Goal: Task Accomplishment & Management: Manage account settings

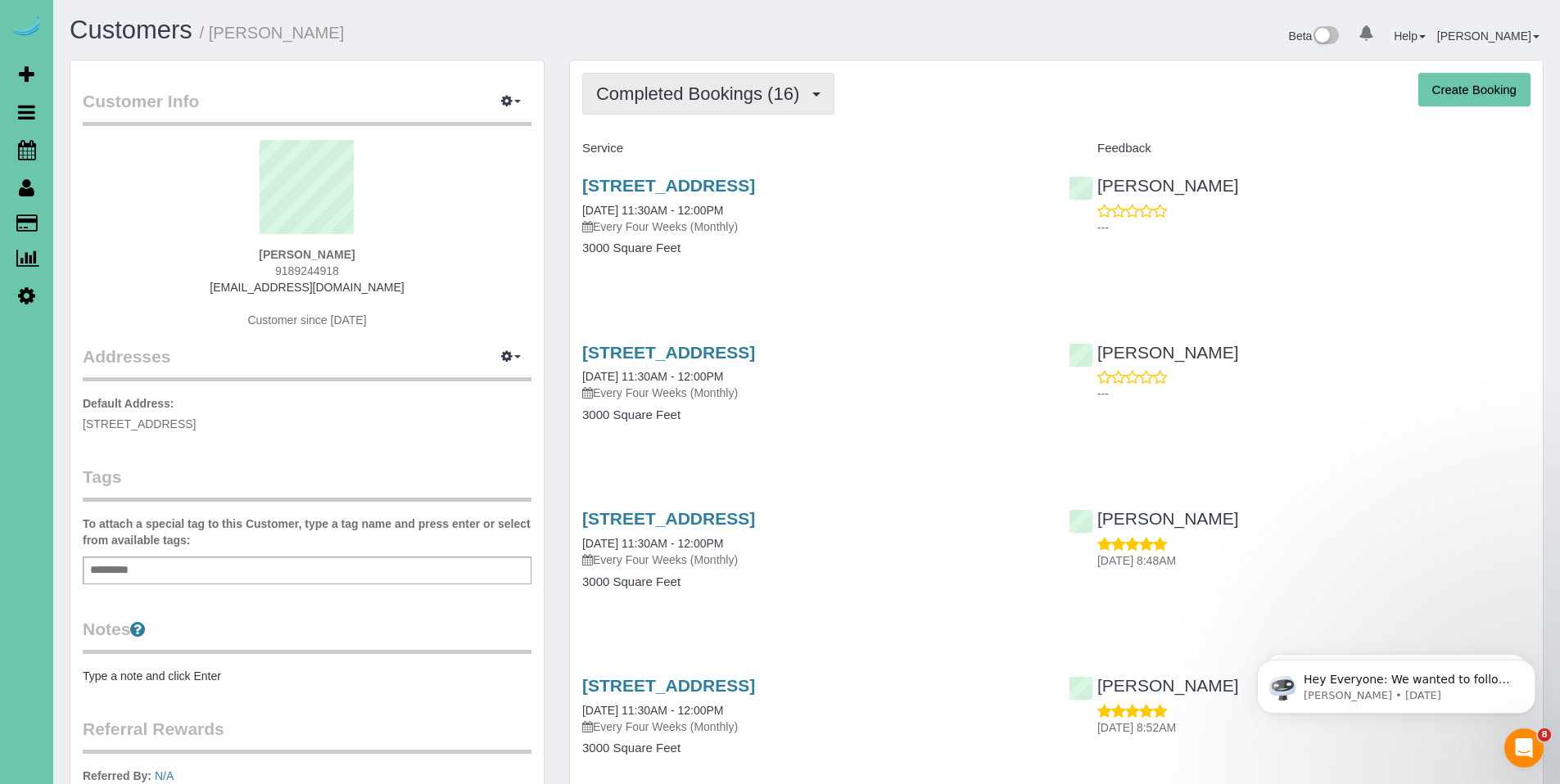
click at [697, 100] on span "Completed Bookings (16)" at bounding box center [702, 93] width 212 height 21
click at [693, 88] on span "Completed Bookings (16)" at bounding box center [702, 93] width 212 height 21
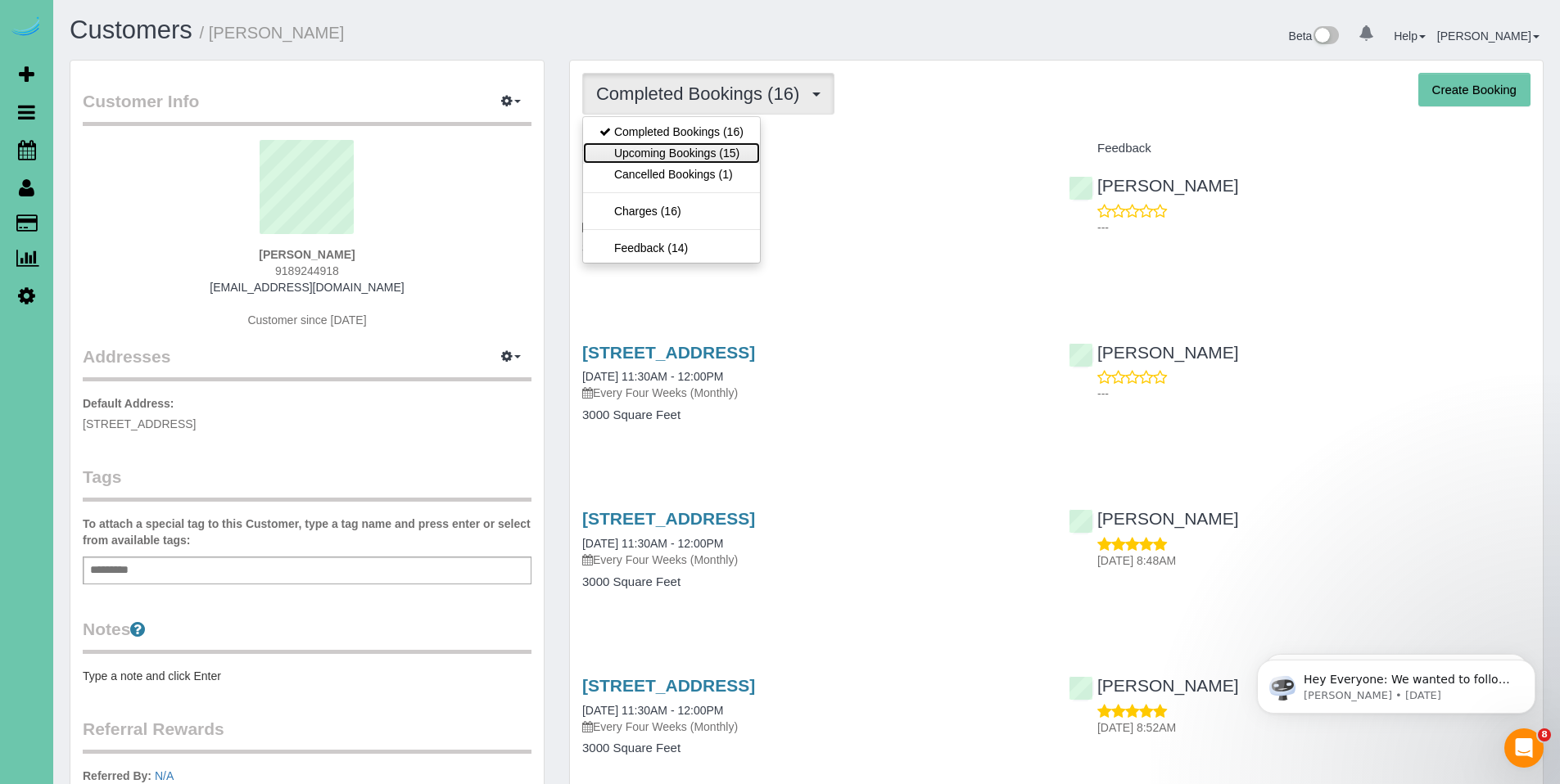
click at [675, 142] on link "Upcoming Bookings (15)" at bounding box center [672, 153] width 176 height 22
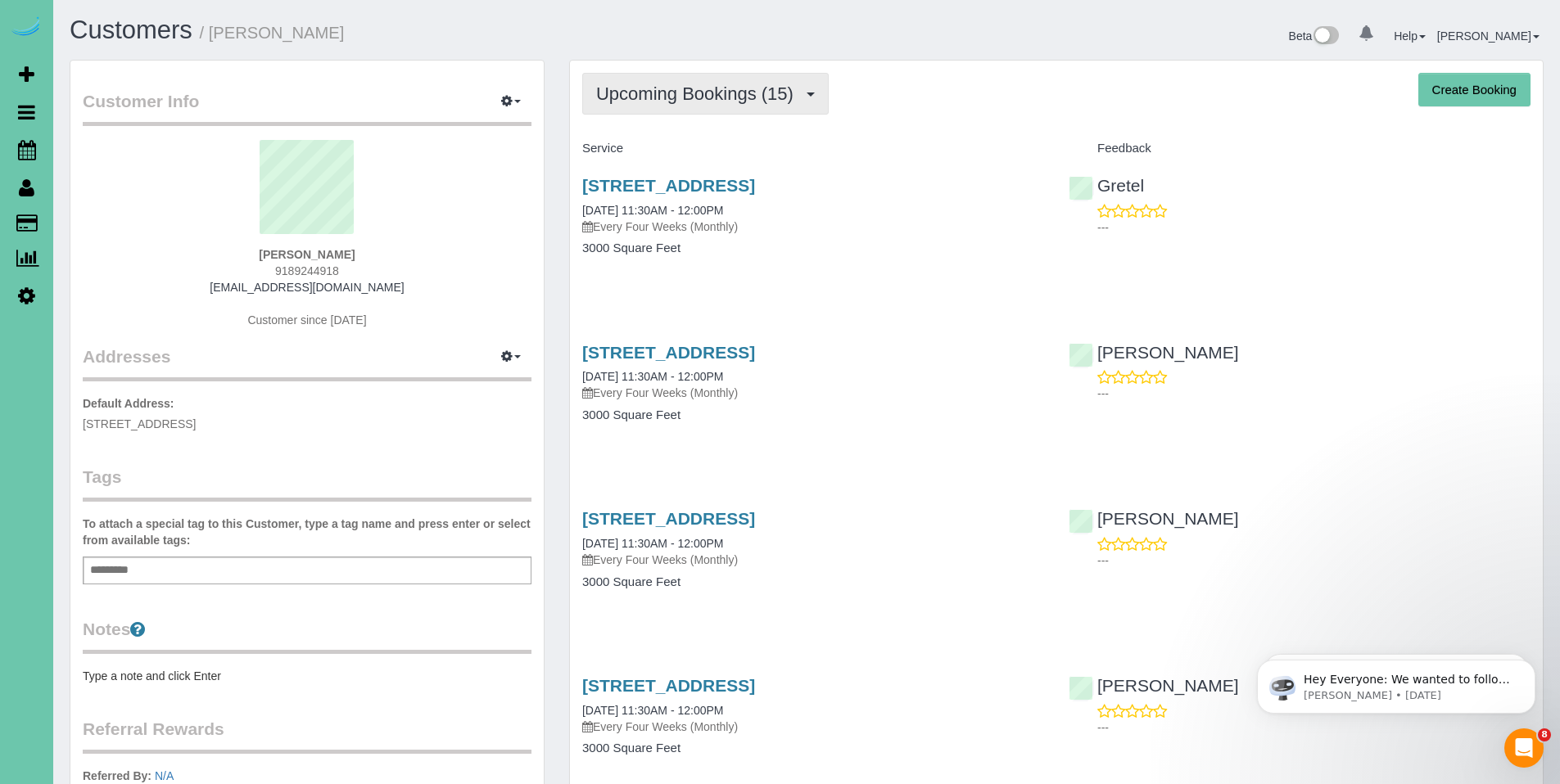
click at [664, 101] on span "Upcoming Bookings (15)" at bounding box center [699, 93] width 206 height 21
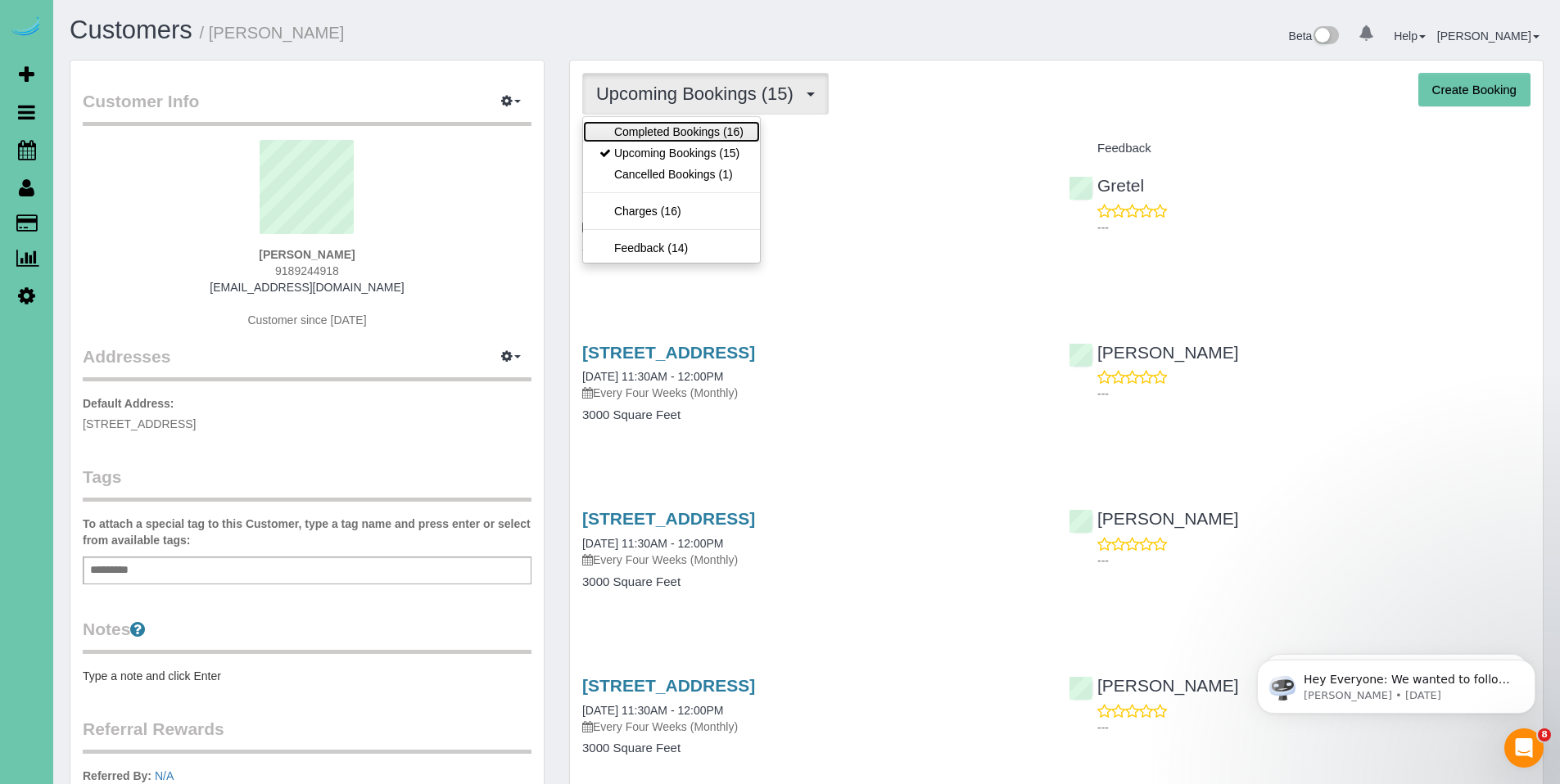
click at [656, 131] on link "Completed Bookings (16)" at bounding box center [672, 132] width 176 height 22
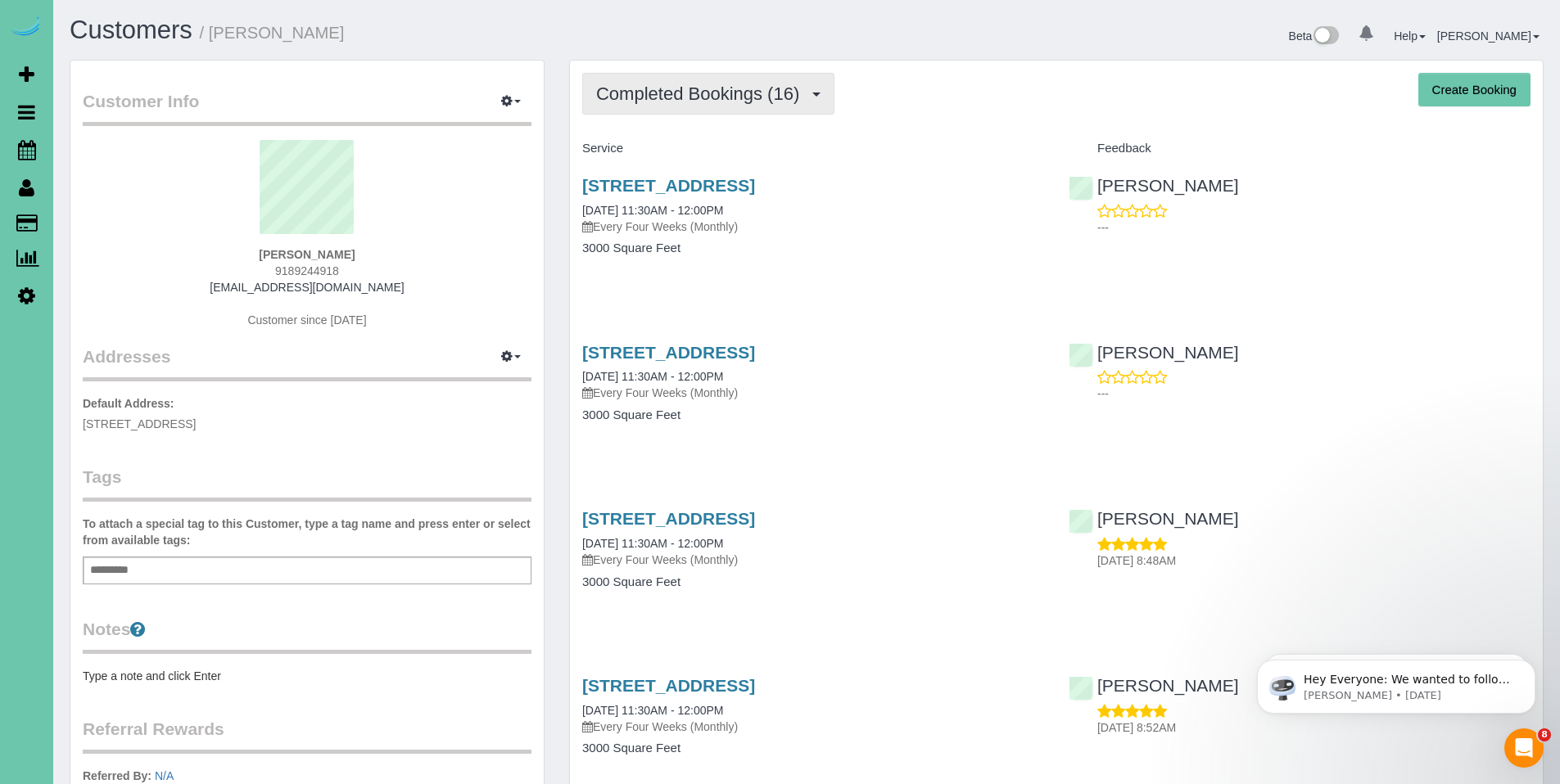
click at [649, 97] on span "Completed Bookings (16)" at bounding box center [702, 93] width 212 height 21
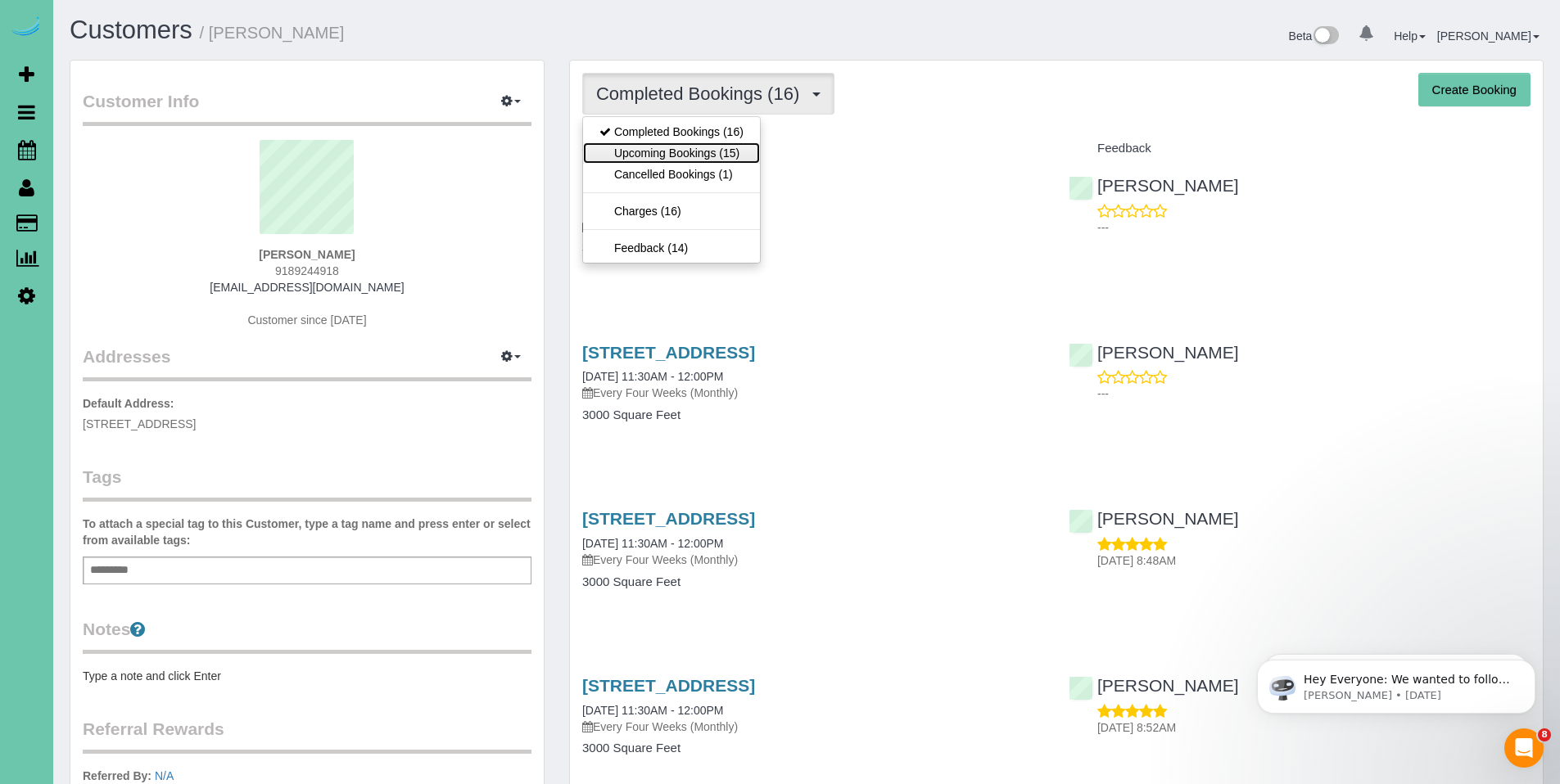
click at [655, 152] on link "Upcoming Bookings (15)" at bounding box center [672, 153] width 176 height 22
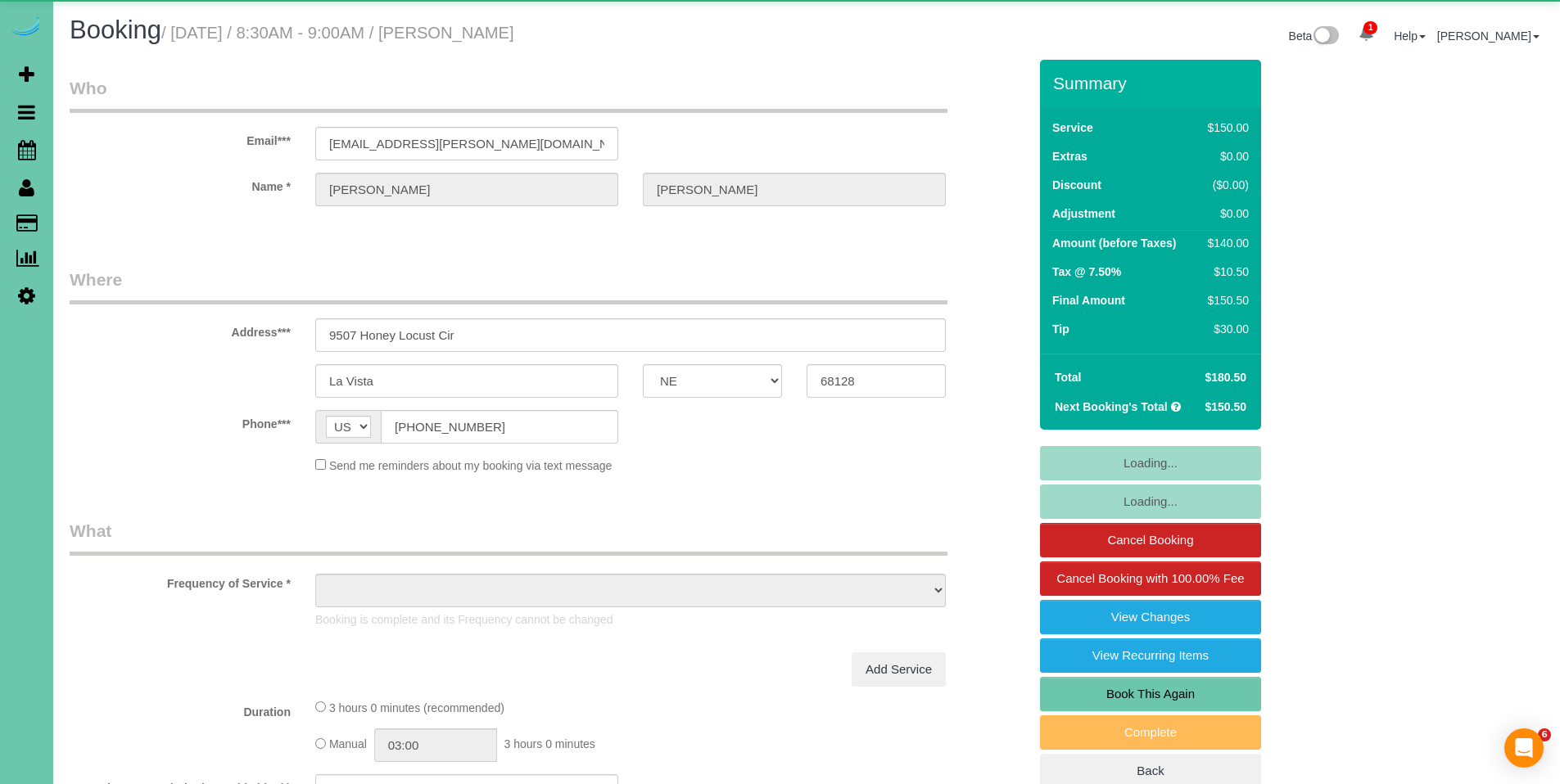
select select "NE"
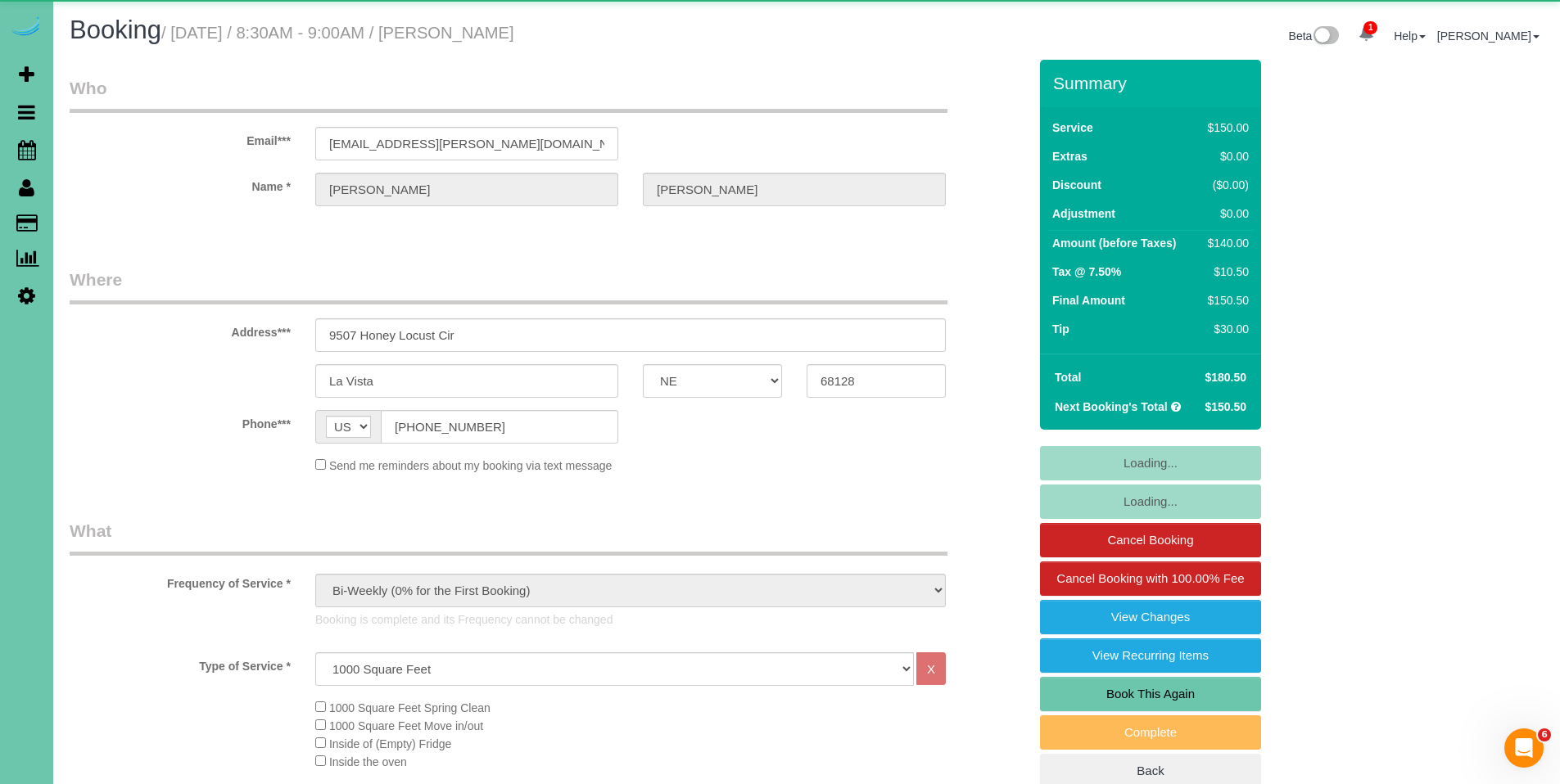
select select "object:896"
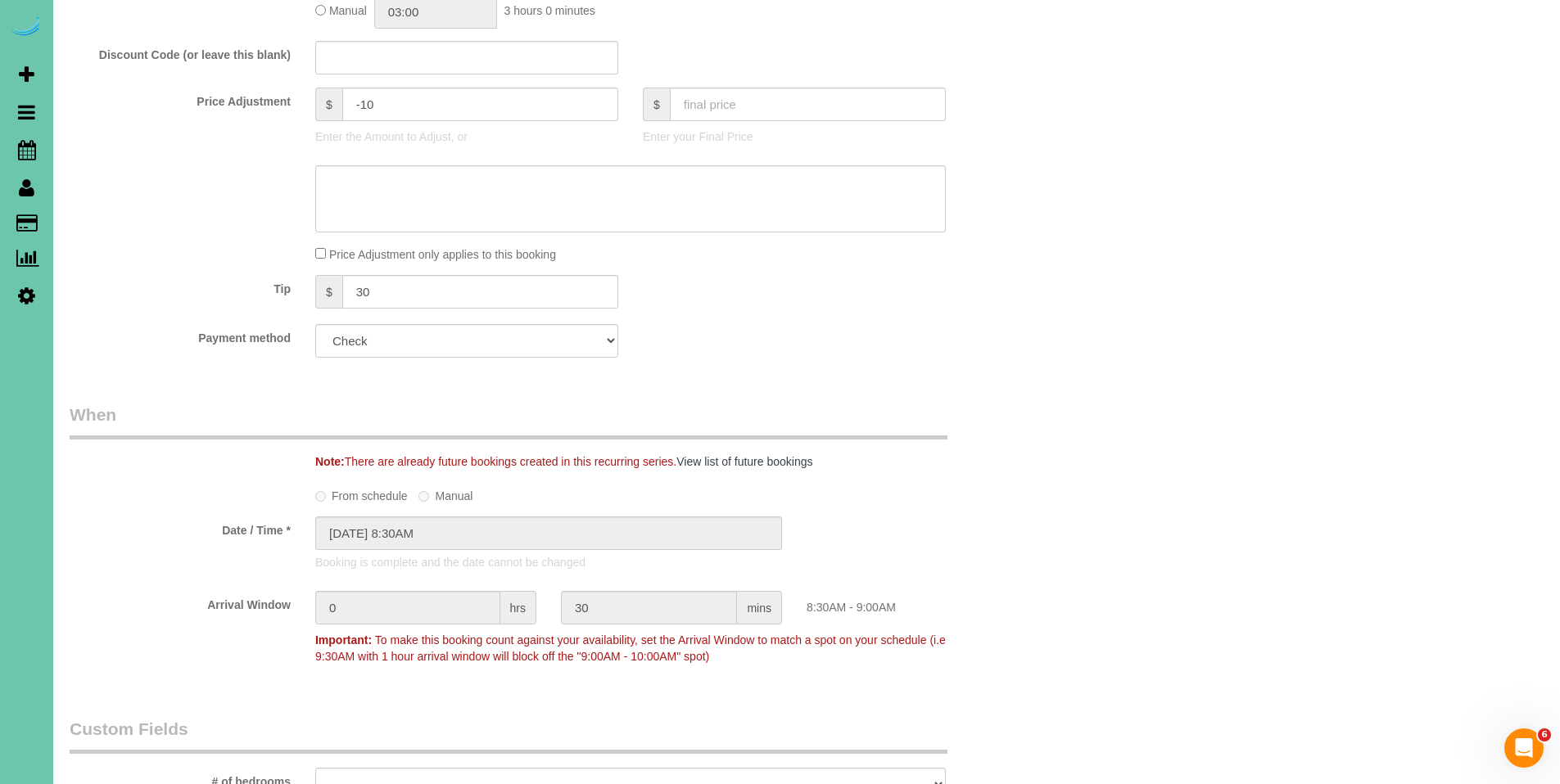
scroll to position [887, 0]
click at [449, 176] on textarea at bounding box center [630, 196] width 630 height 67
click at [815, 203] on textarea at bounding box center [630, 196] width 630 height 67
click at [842, 190] on textarea at bounding box center [630, 196] width 630 height 67
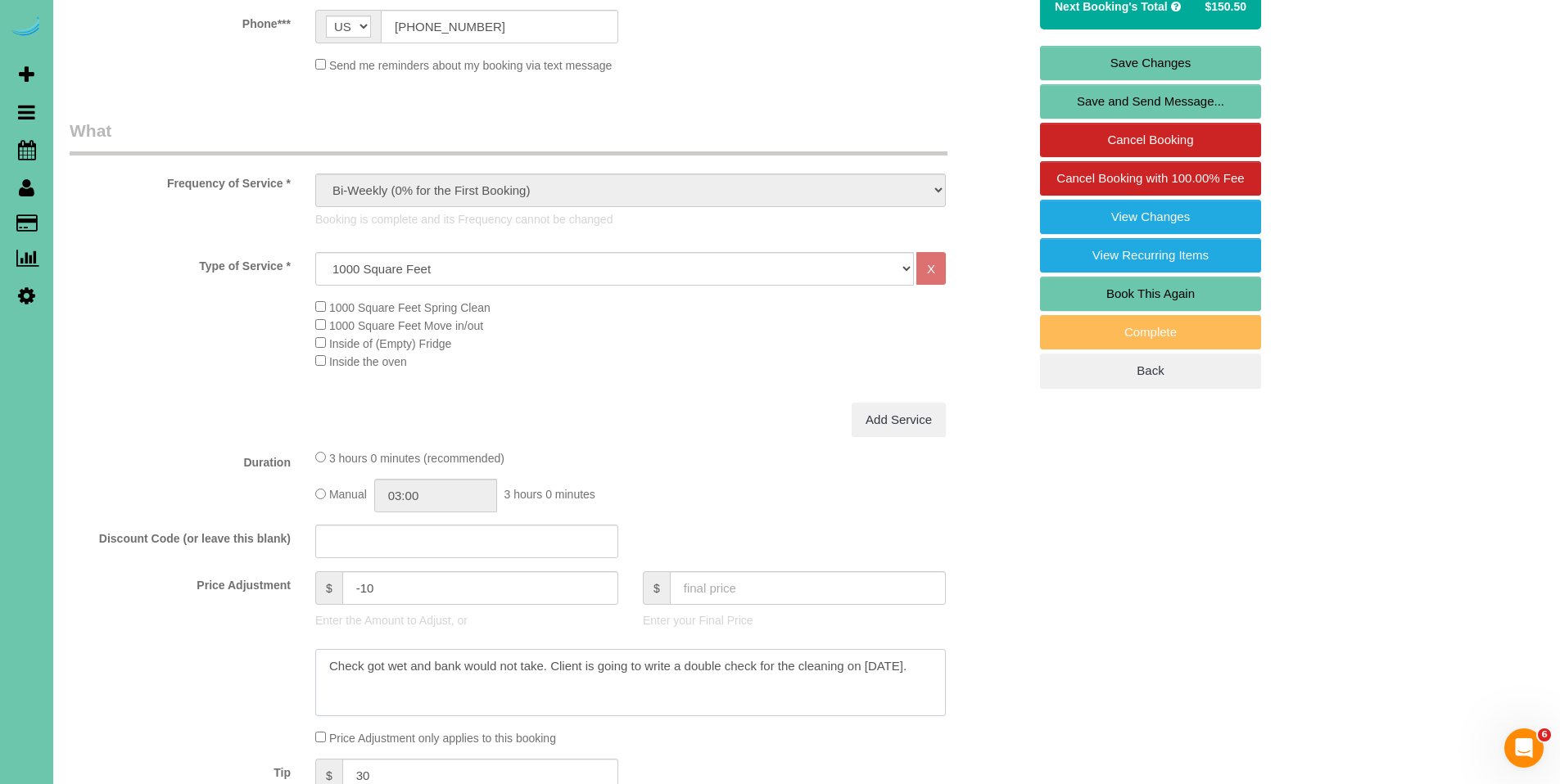
scroll to position [247, 0]
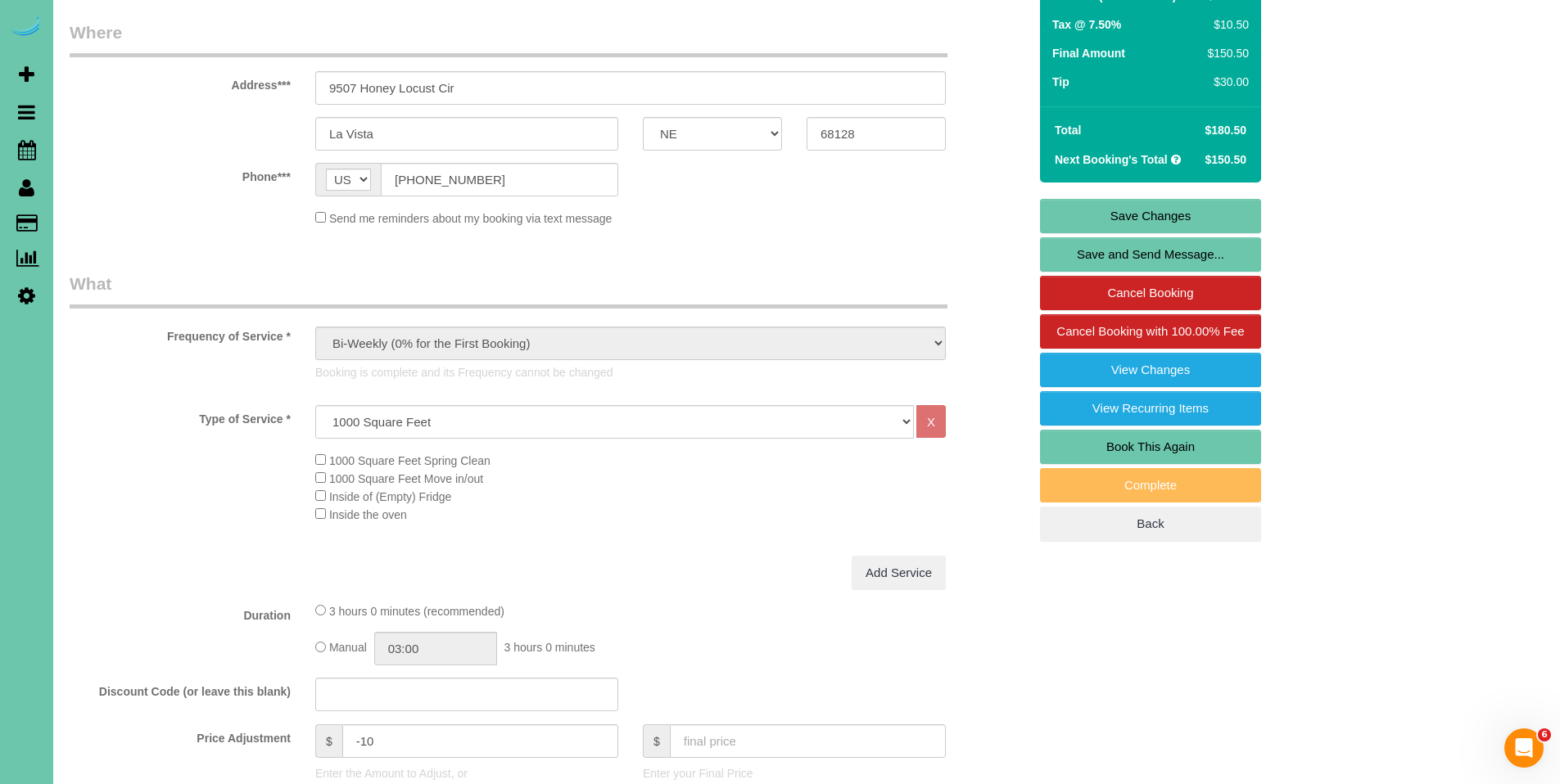
type textarea "Check got wet and bank would not take. Client is going to write a double check …"
click at [1151, 212] on link "Save Changes" at bounding box center [1151, 216] width 222 height 34
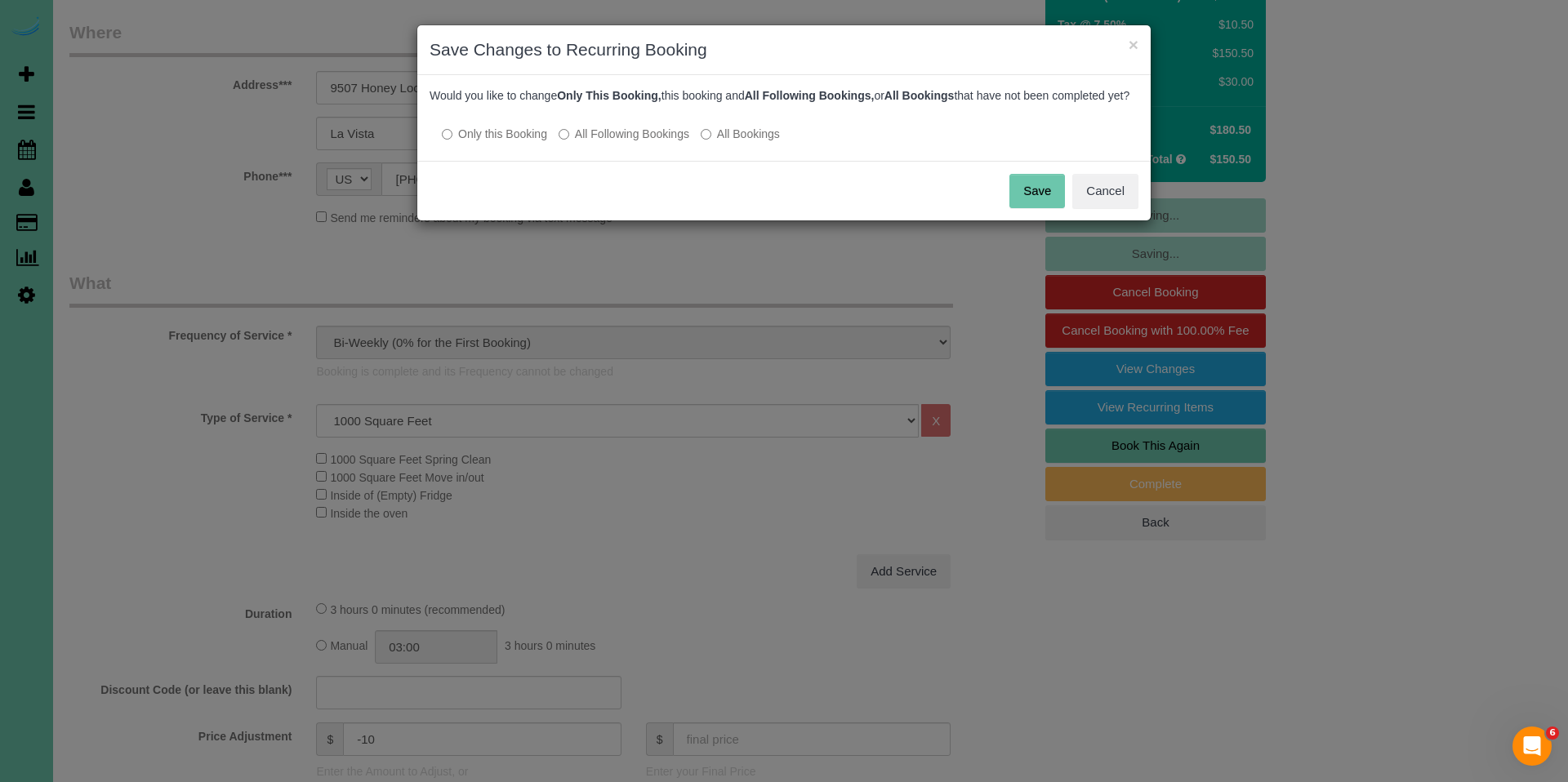
click at [1033, 208] on button "Save" at bounding box center [1036, 191] width 56 height 34
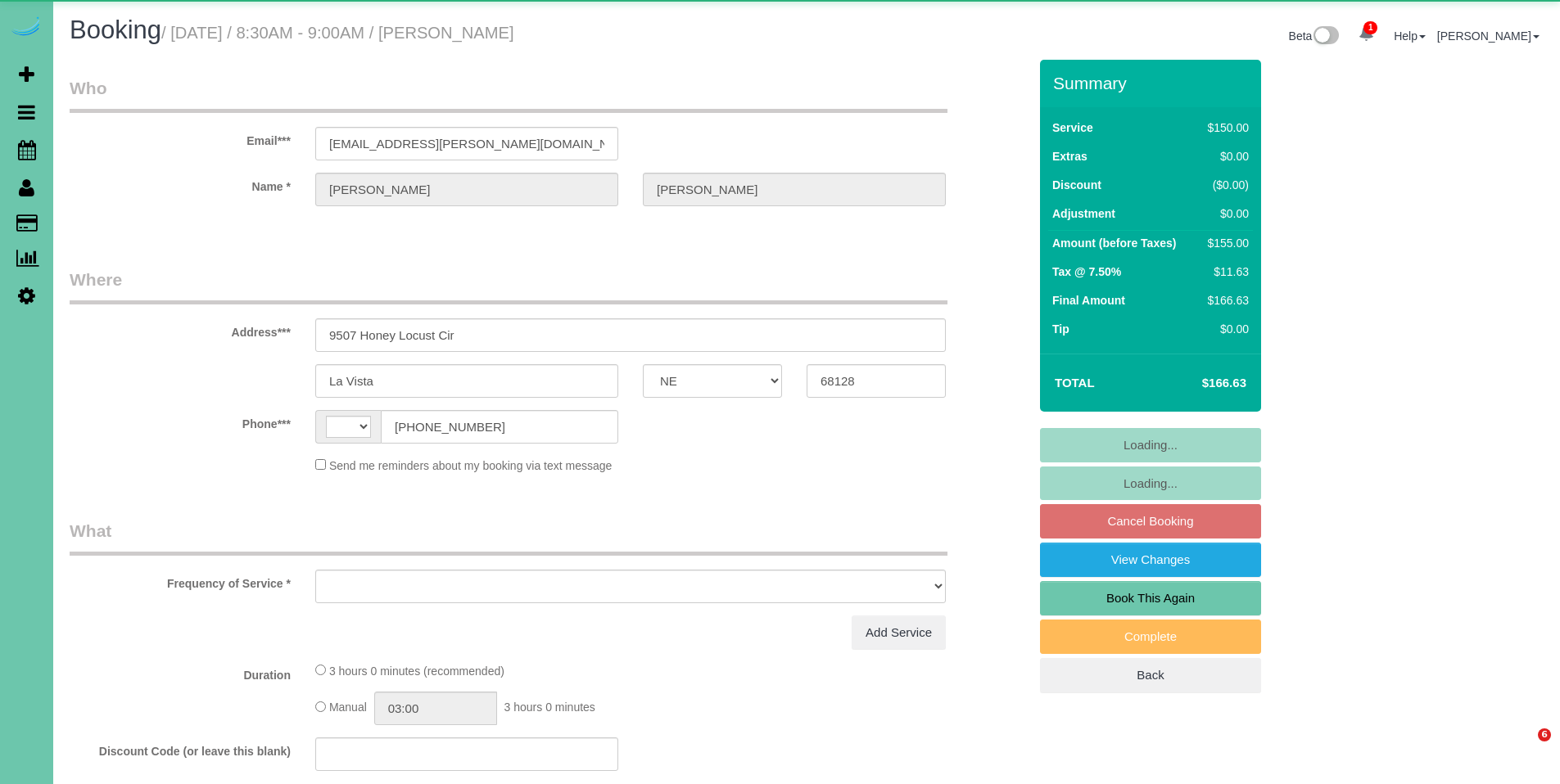
select select "NE"
select select "string:US"
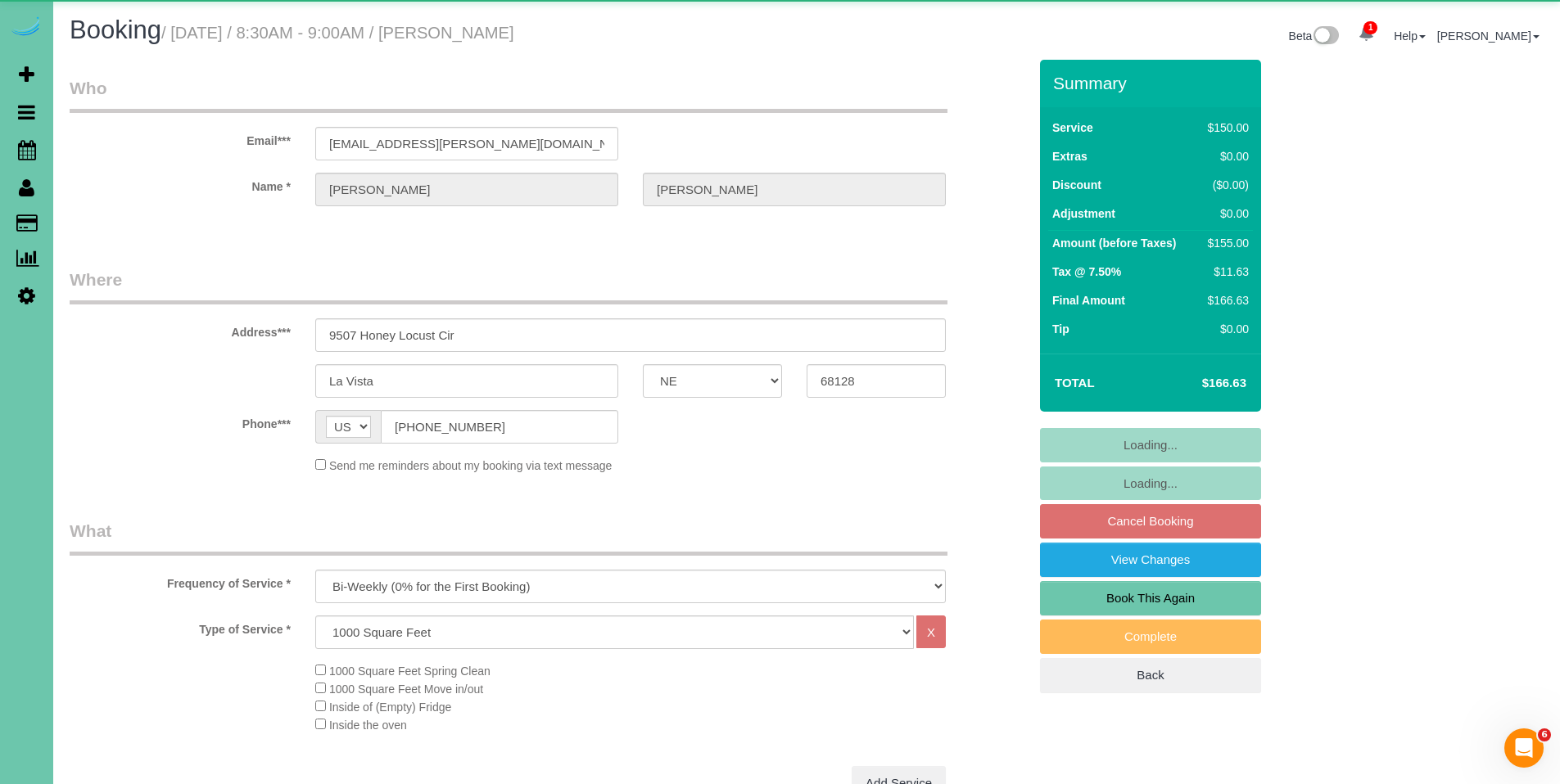
select select "object:882"
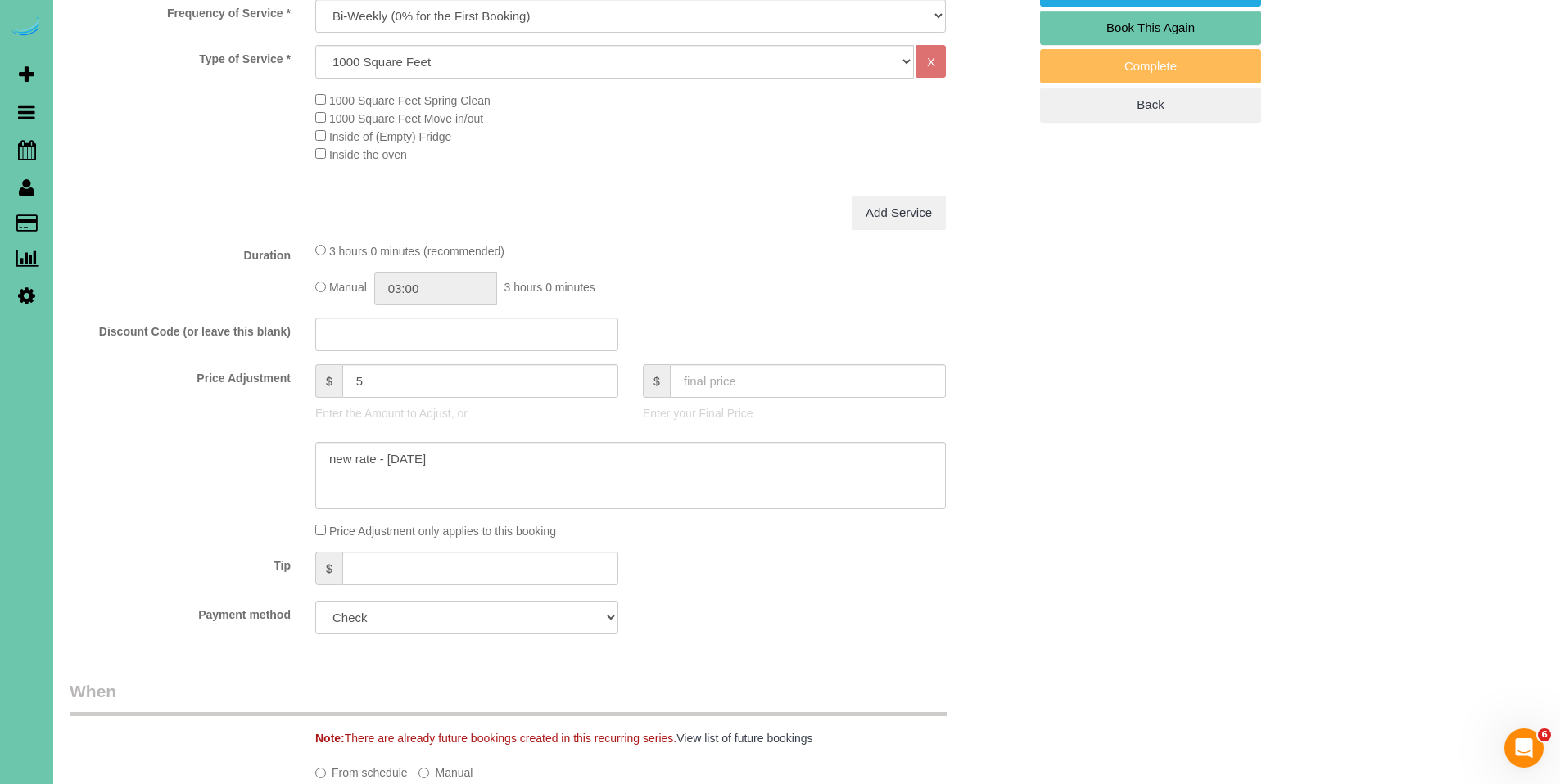
scroll to position [640, 0]
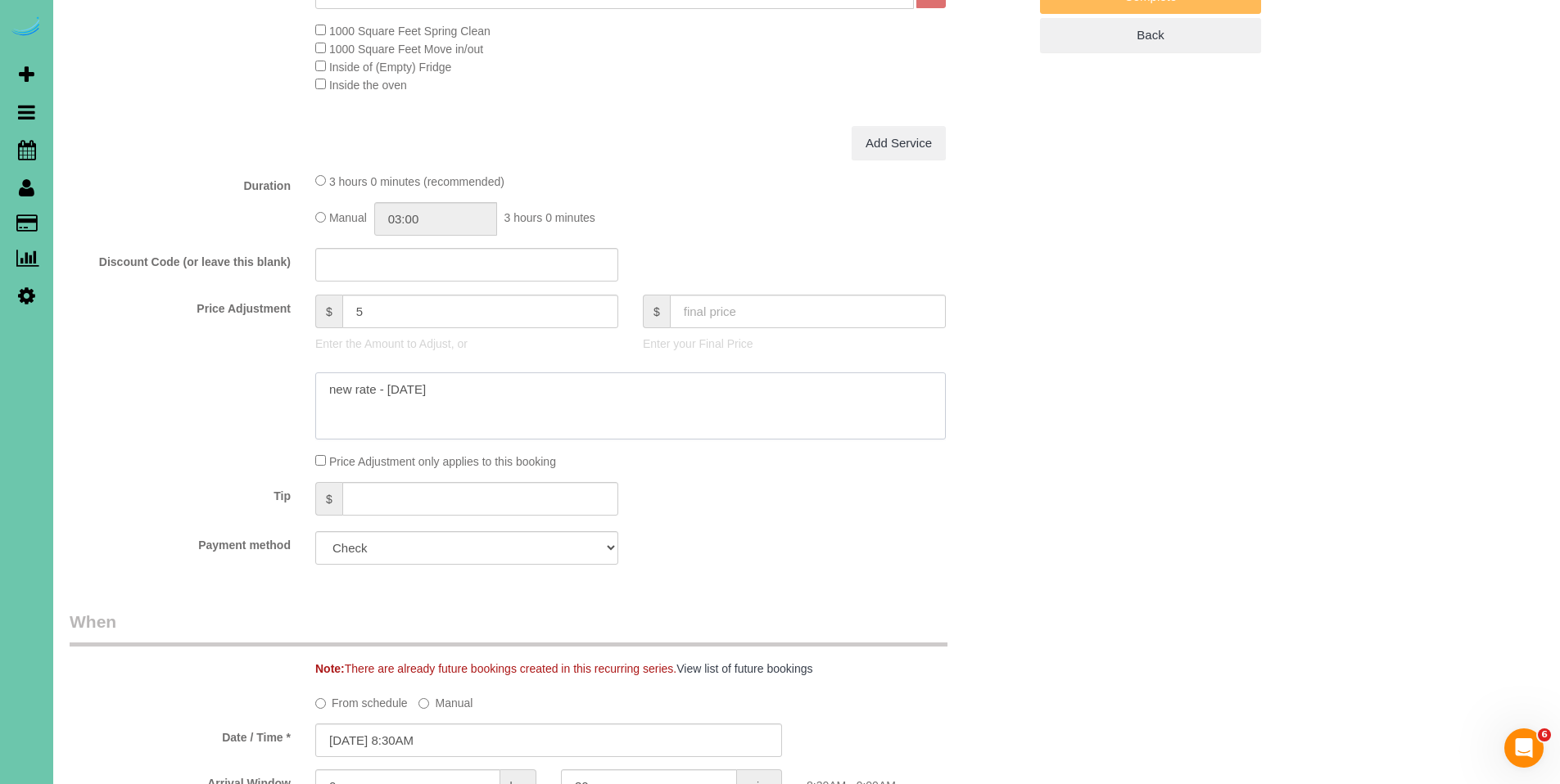
click at [326, 390] on textarea at bounding box center [630, 406] width 630 height 67
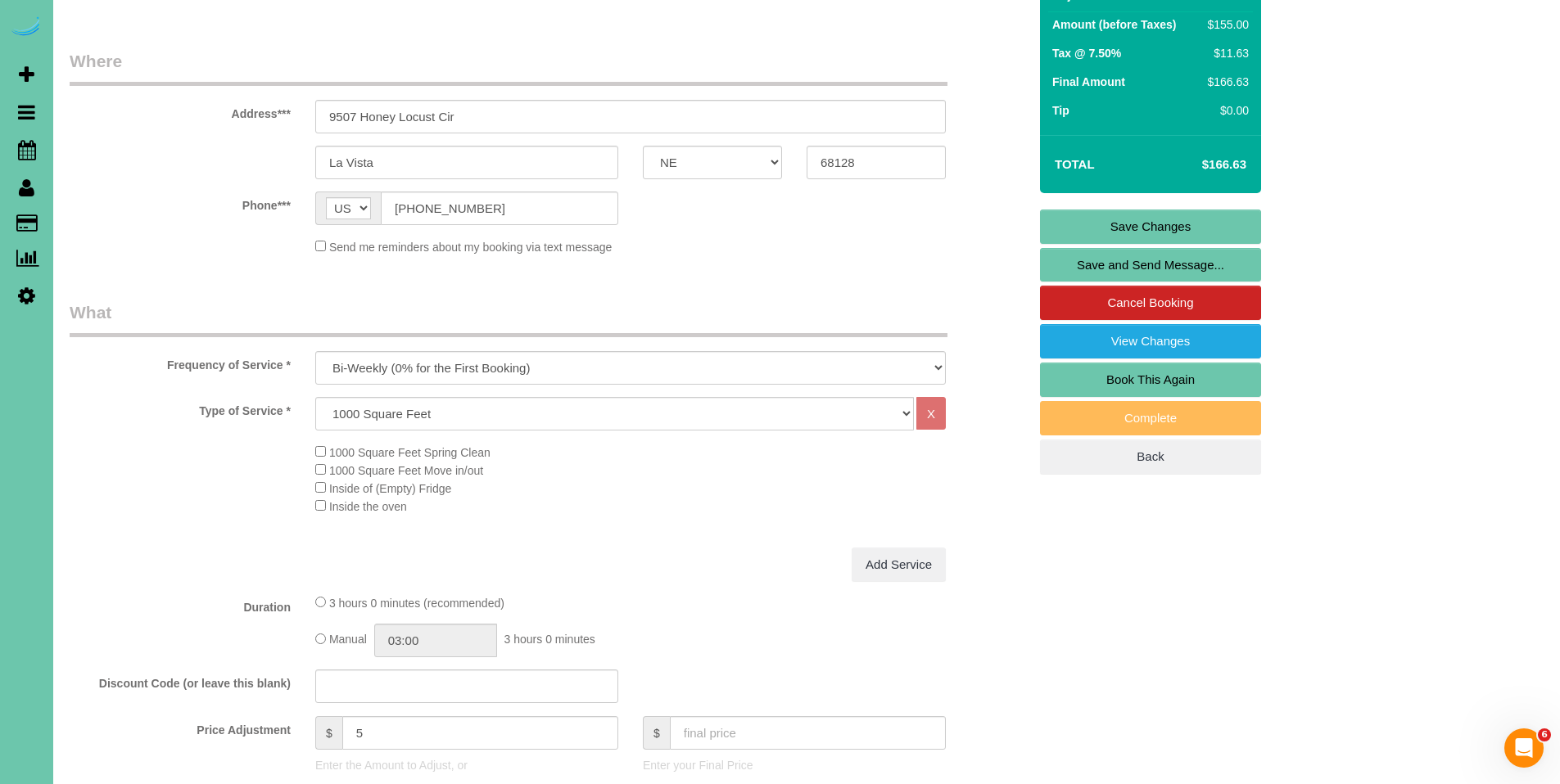
scroll to position [85, 0]
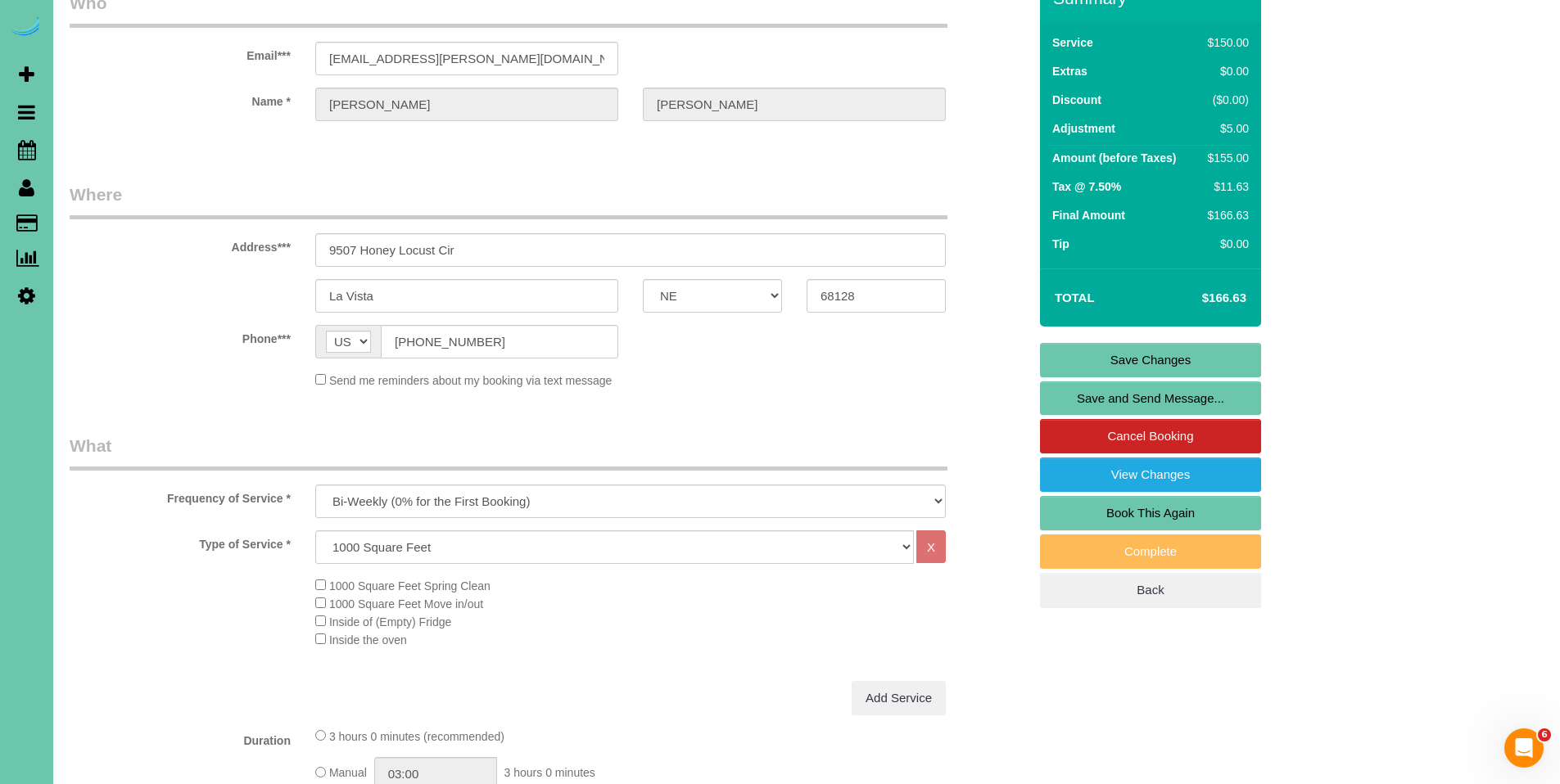
type textarea "Check should have payment for Oct 1 cleaning amount of $150.50. new rate - 10/1…"
click at [1166, 361] on link "Save Changes" at bounding box center [1151, 360] width 222 height 34
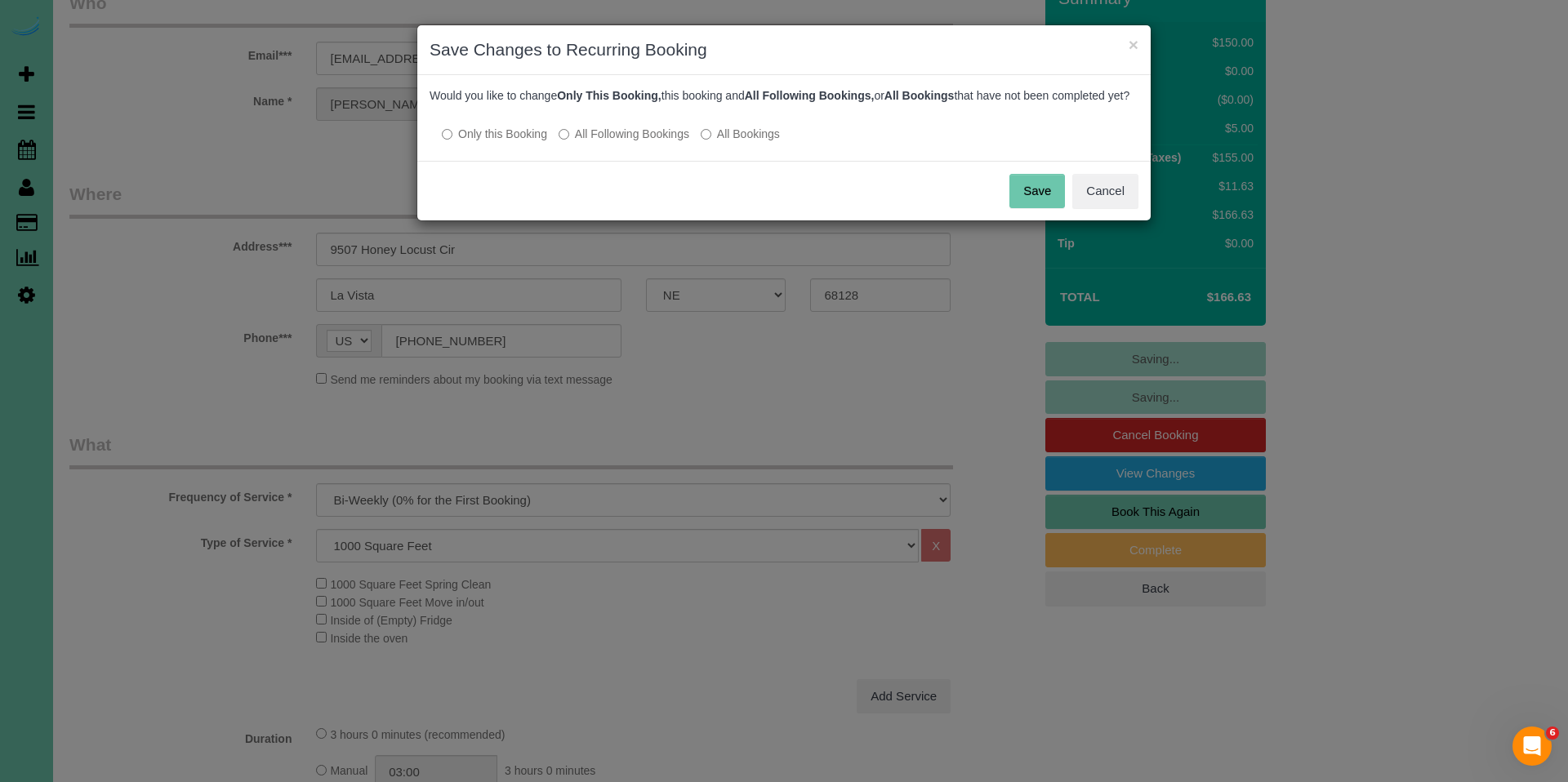
click at [1038, 200] on button "Save" at bounding box center [1036, 191] width 56 height 34
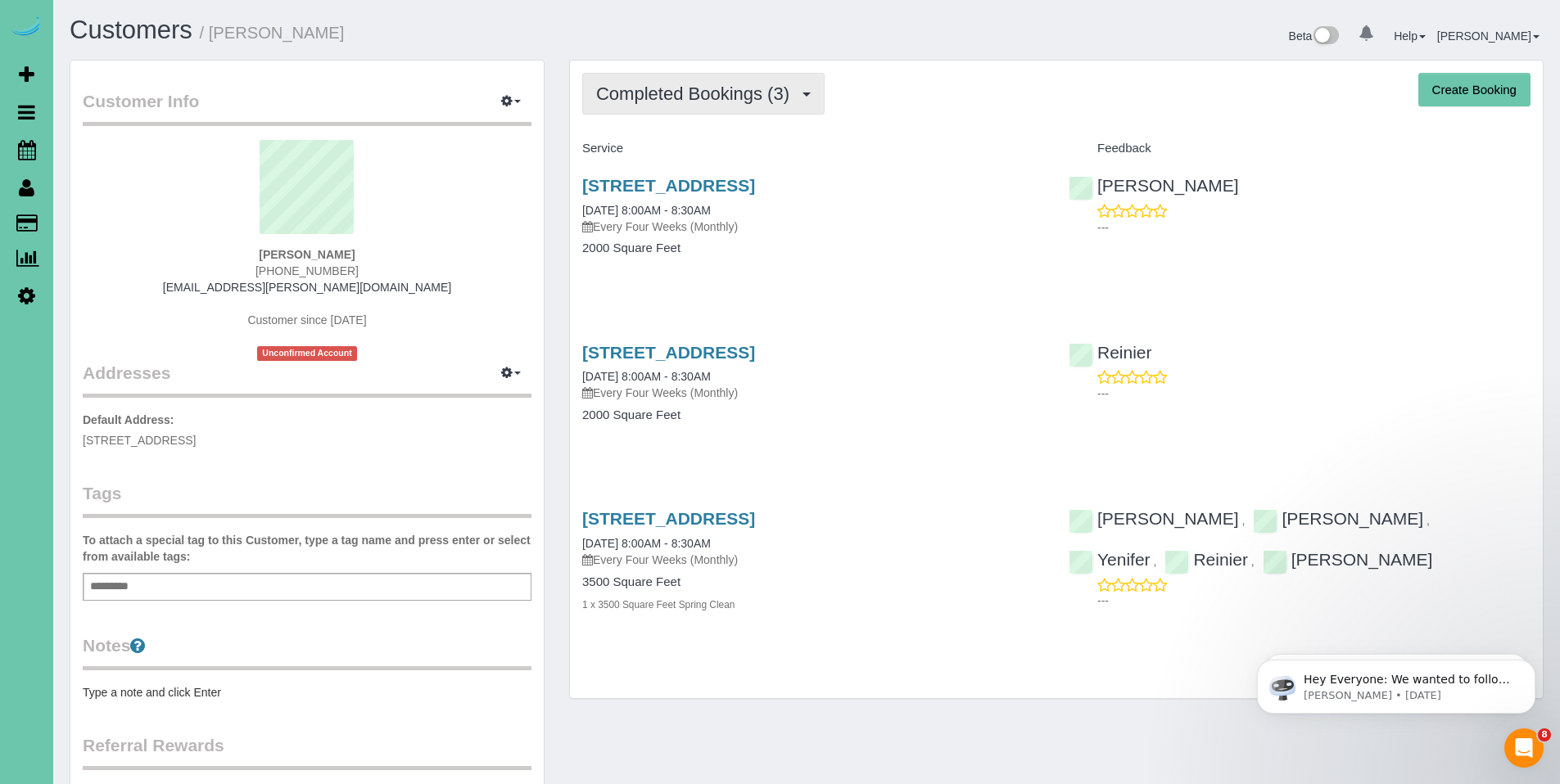
click at [769, 87] on span "Completed Bookings (3)" at bounding box center [696, 93] width 201 height 21
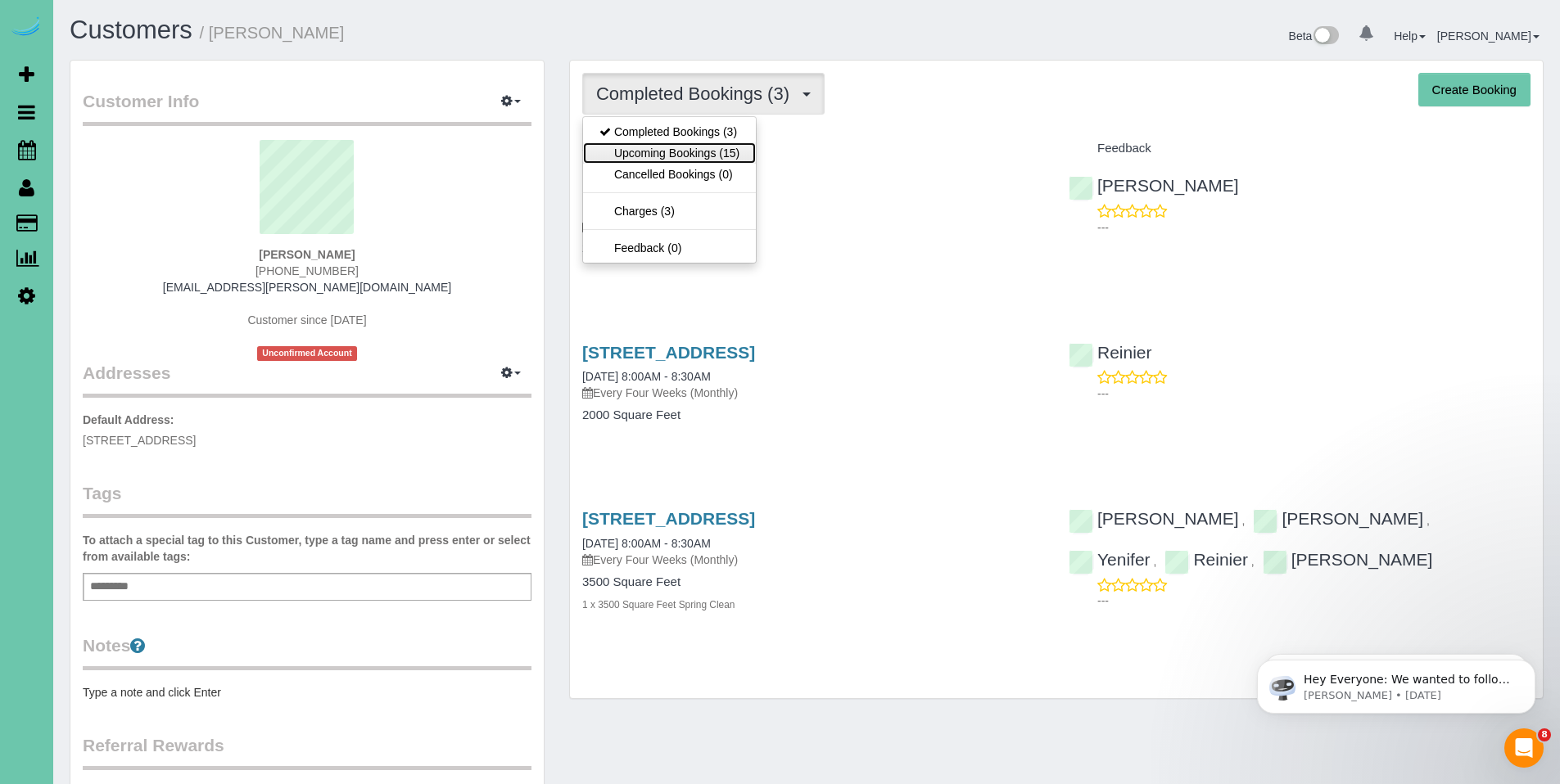
drag, startPoint x: 688, startPoint y: 156, endPoint x: 733, endPoint y: 152, distance: 45.2
click at [689, 156] on link "Upcoming Bookings (15)" at bounding box center [670, 153] width 173 height 22
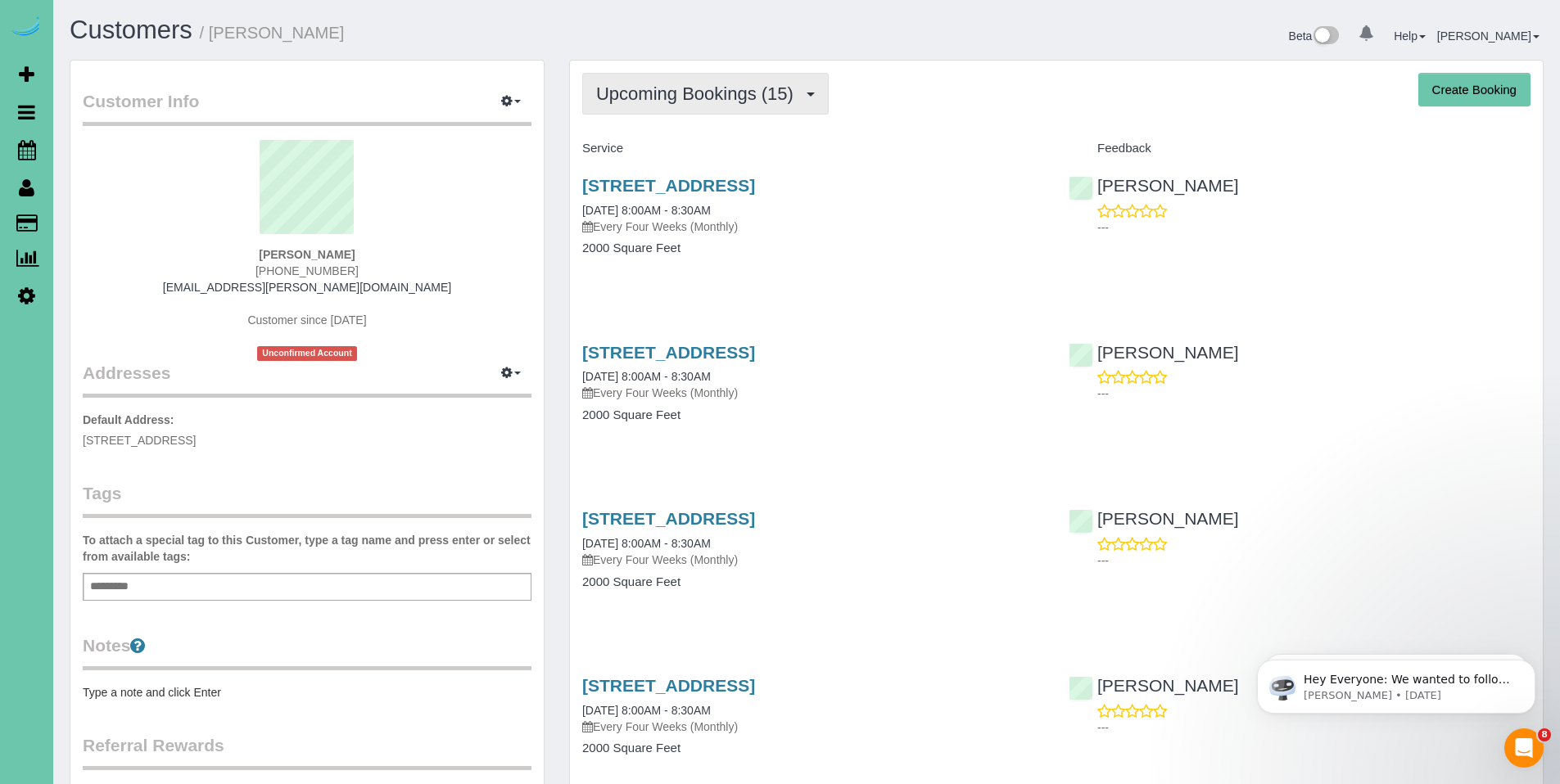
click at [672, 97] on span "Upcoming Bookings (15)" at bounding box center [699, 93] width 206 height 21
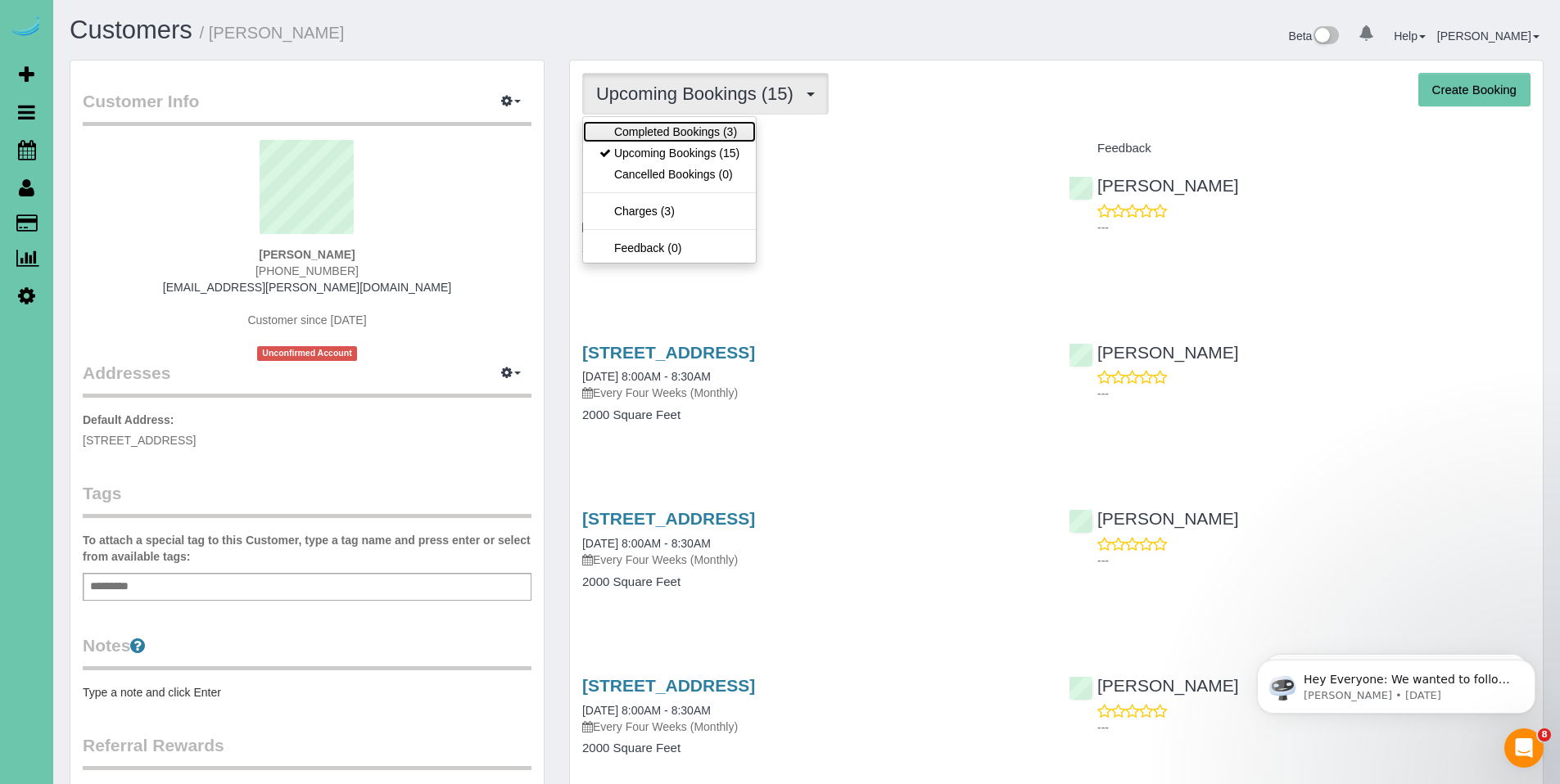
click at [665, 127] on link "Completed Bookings (3)" at bounding box center [670, 132] width 173 height 22
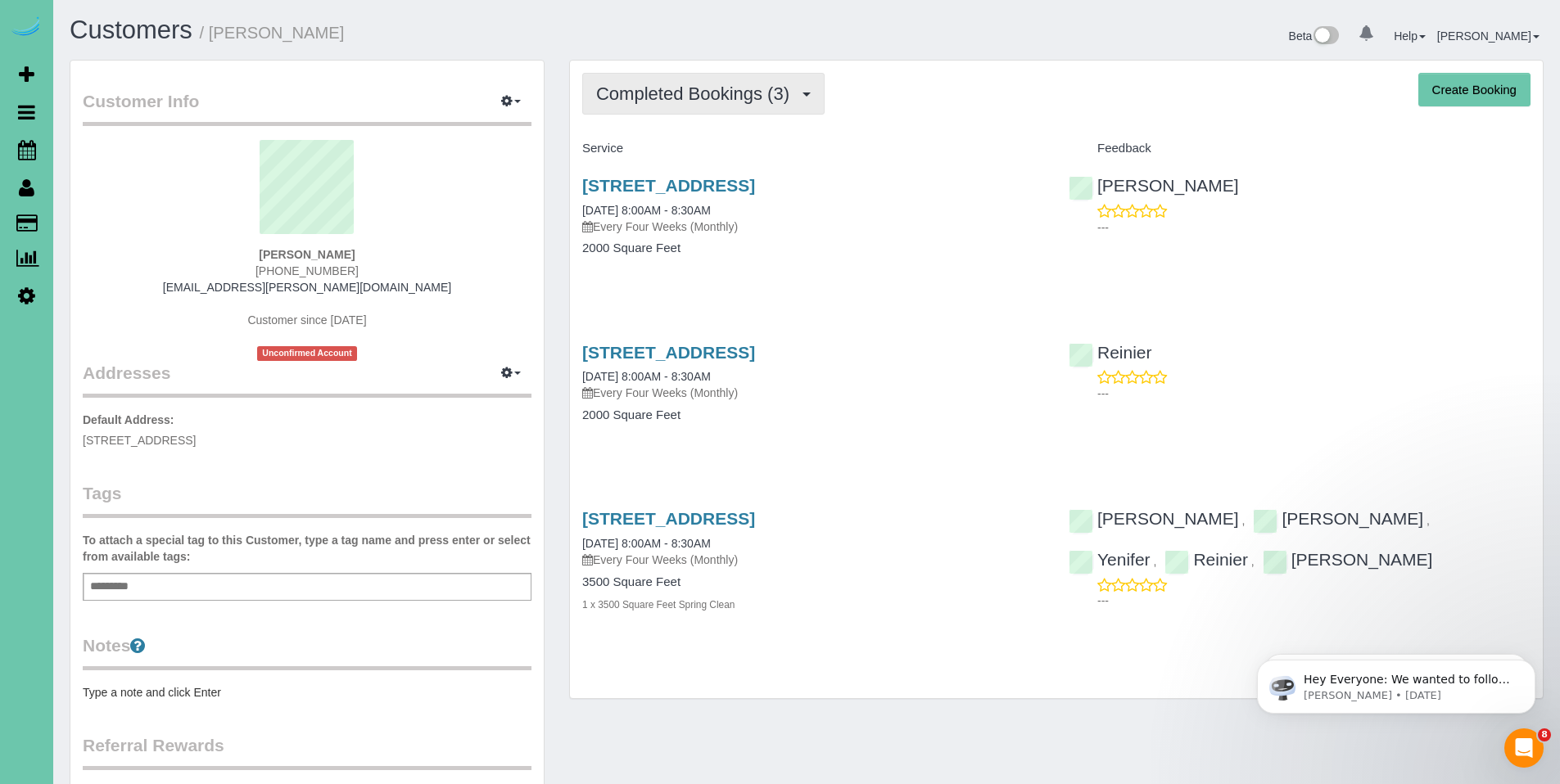
click at [705, 107] on button "Completed Bookings (3)" at bounding box center [703, 93] width 242 height 42
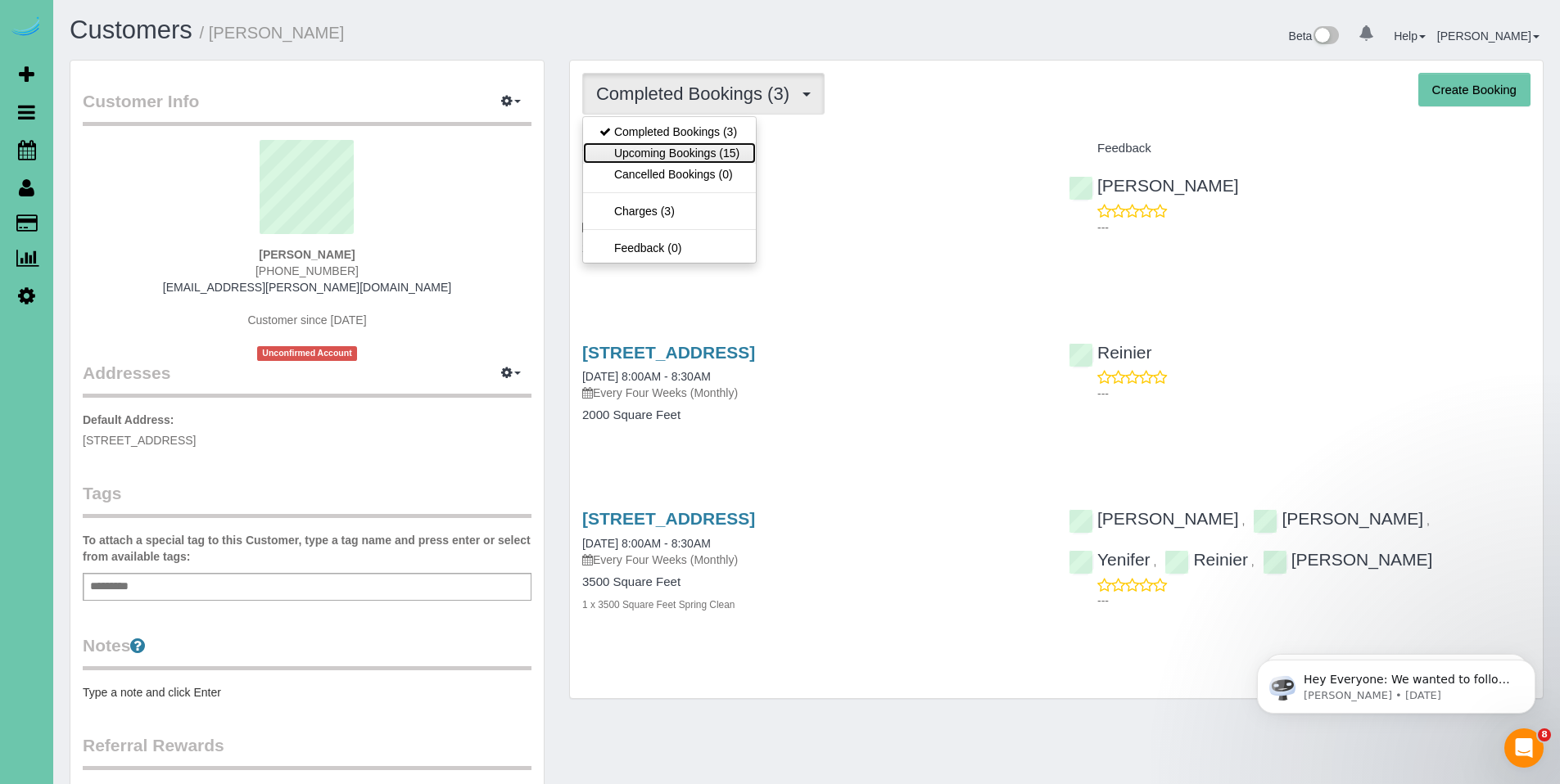
click at [693, 147] on link "Upcoming Bookings (15)" at bounding box center [670, 153] width 173 height 22
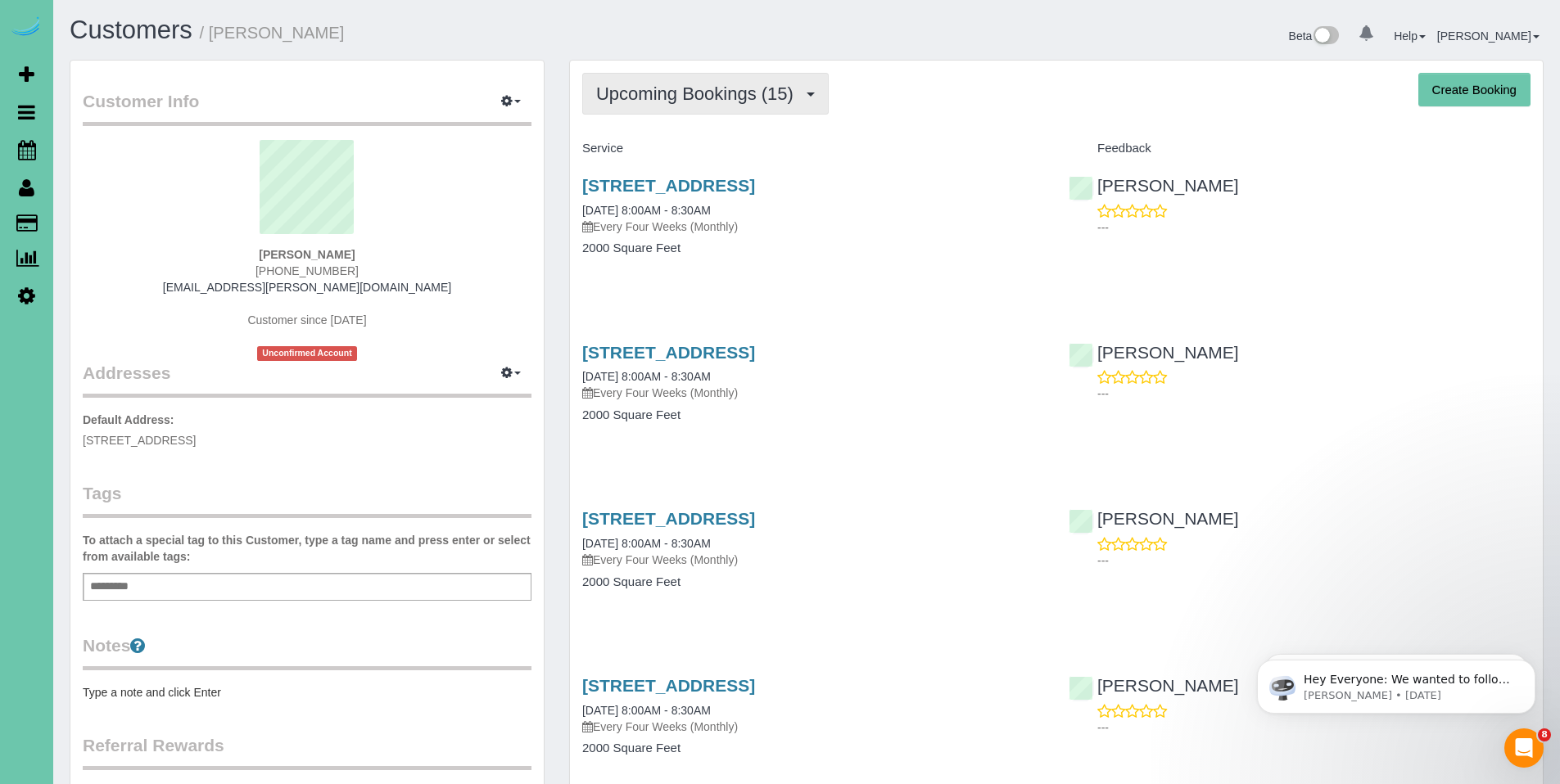
click at [669, 96] on span "Upcoming Bookings (15)" at bounding box center [699, 93] width 206 height 21
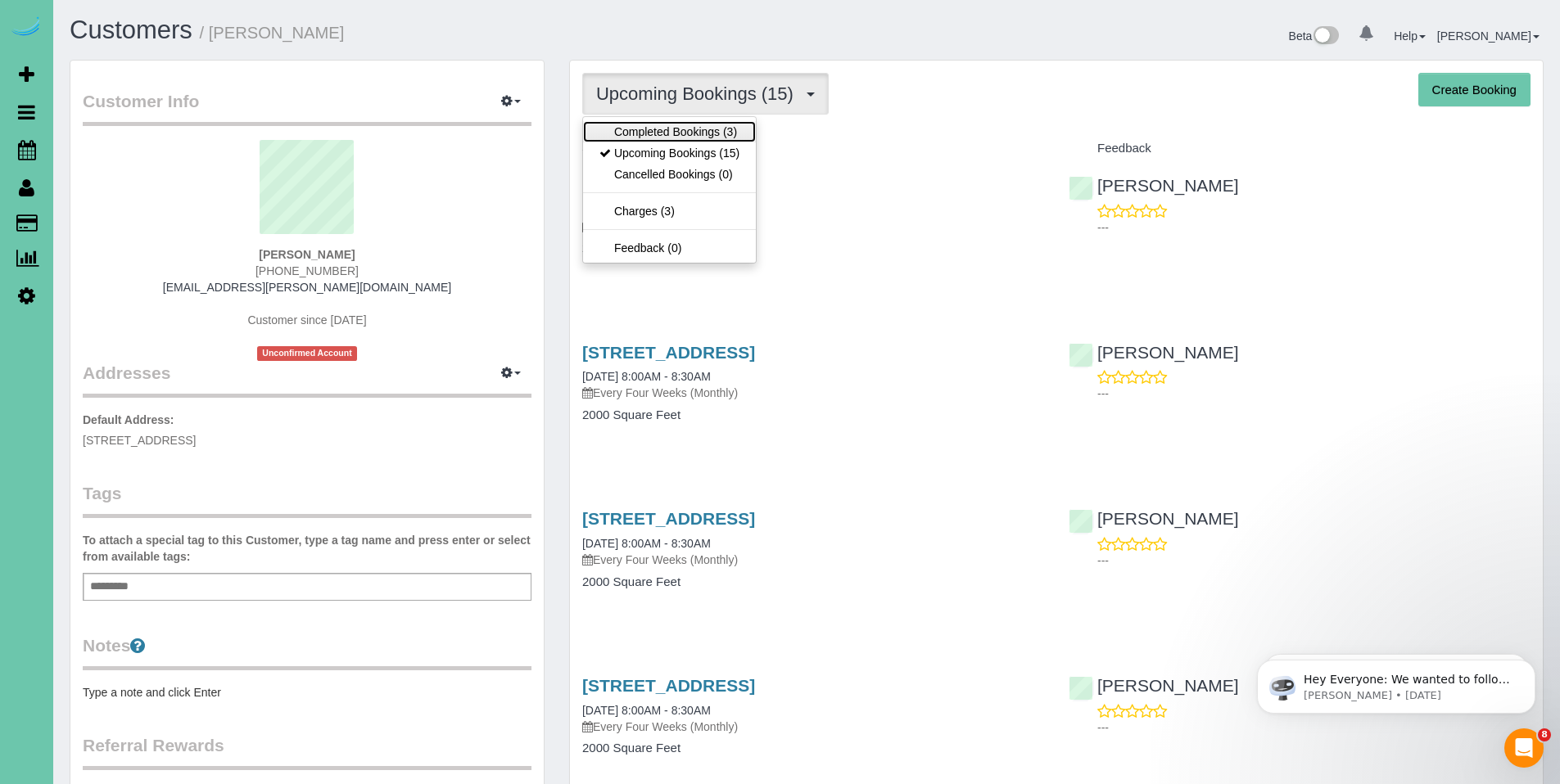
click at [671, 131] on link "Completed Bookings (3)" at bounding box center [670, 132] width 173 height 22
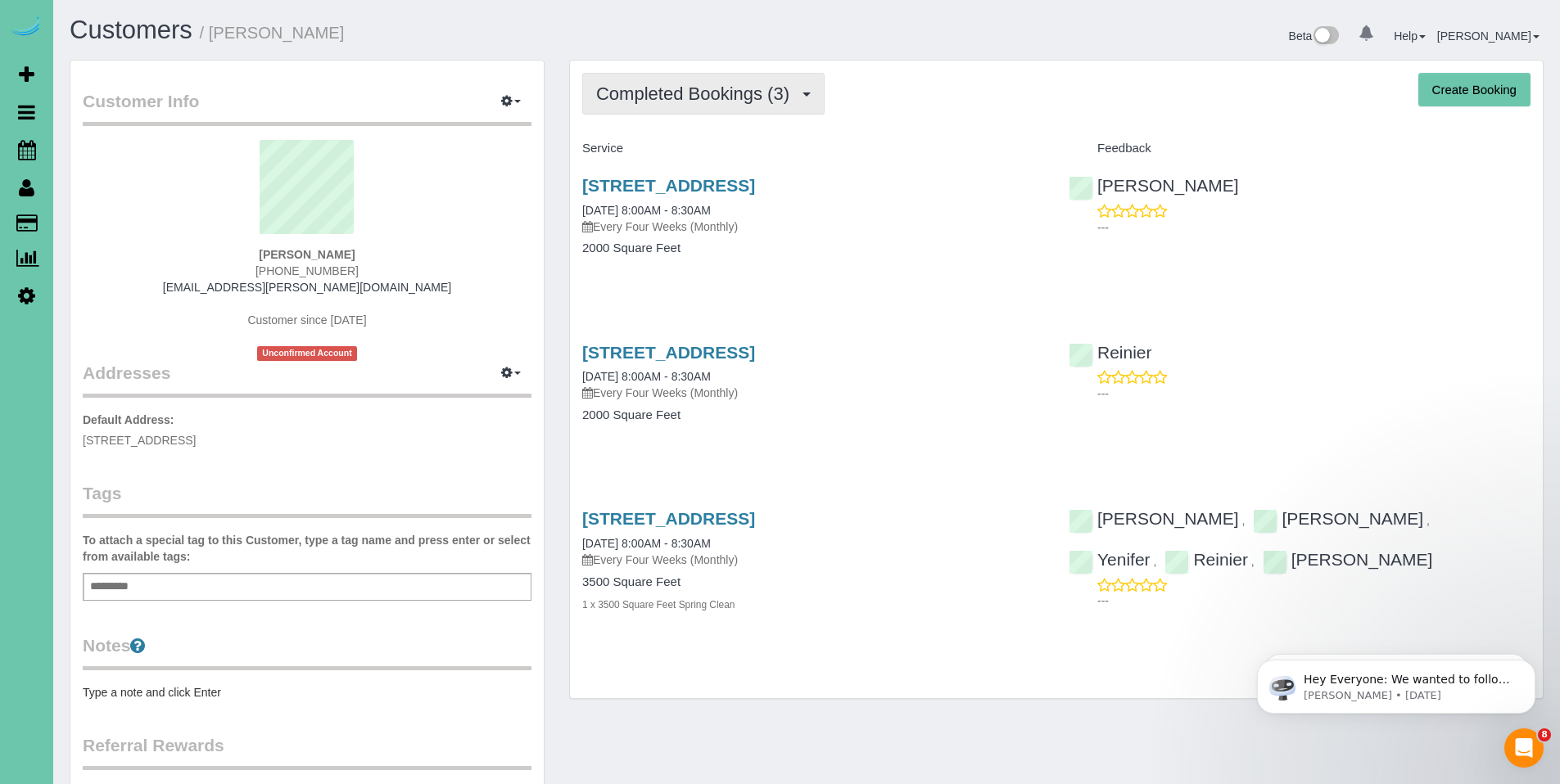
click at [711, 92] on span "Completed Bookings (3)" at bounding box center [696, 93] width 201 height 21
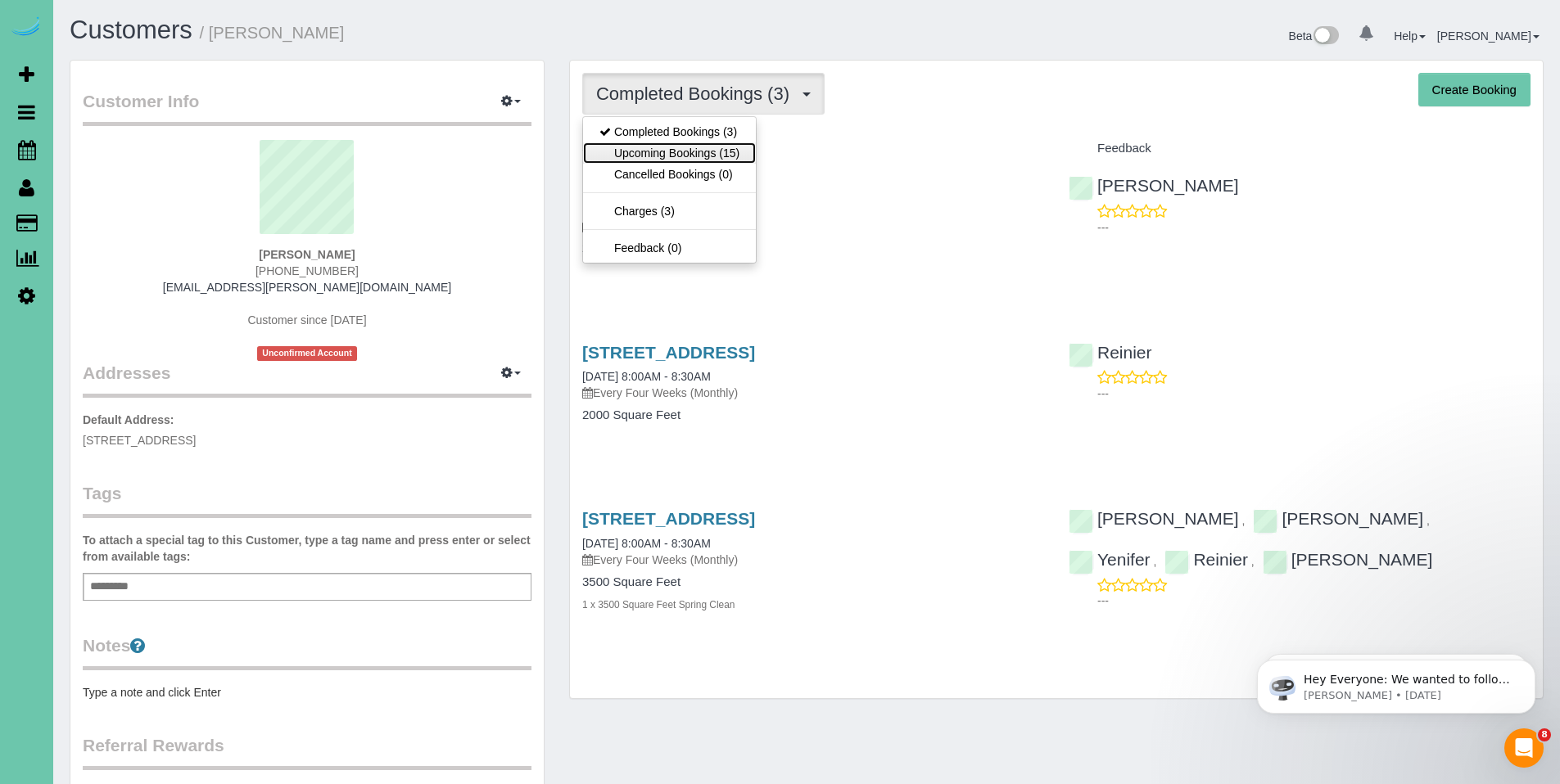
click at [687, 147] on link "Upcoming Bookings (15)" at bounding box center [670, 153] width 173 height 22
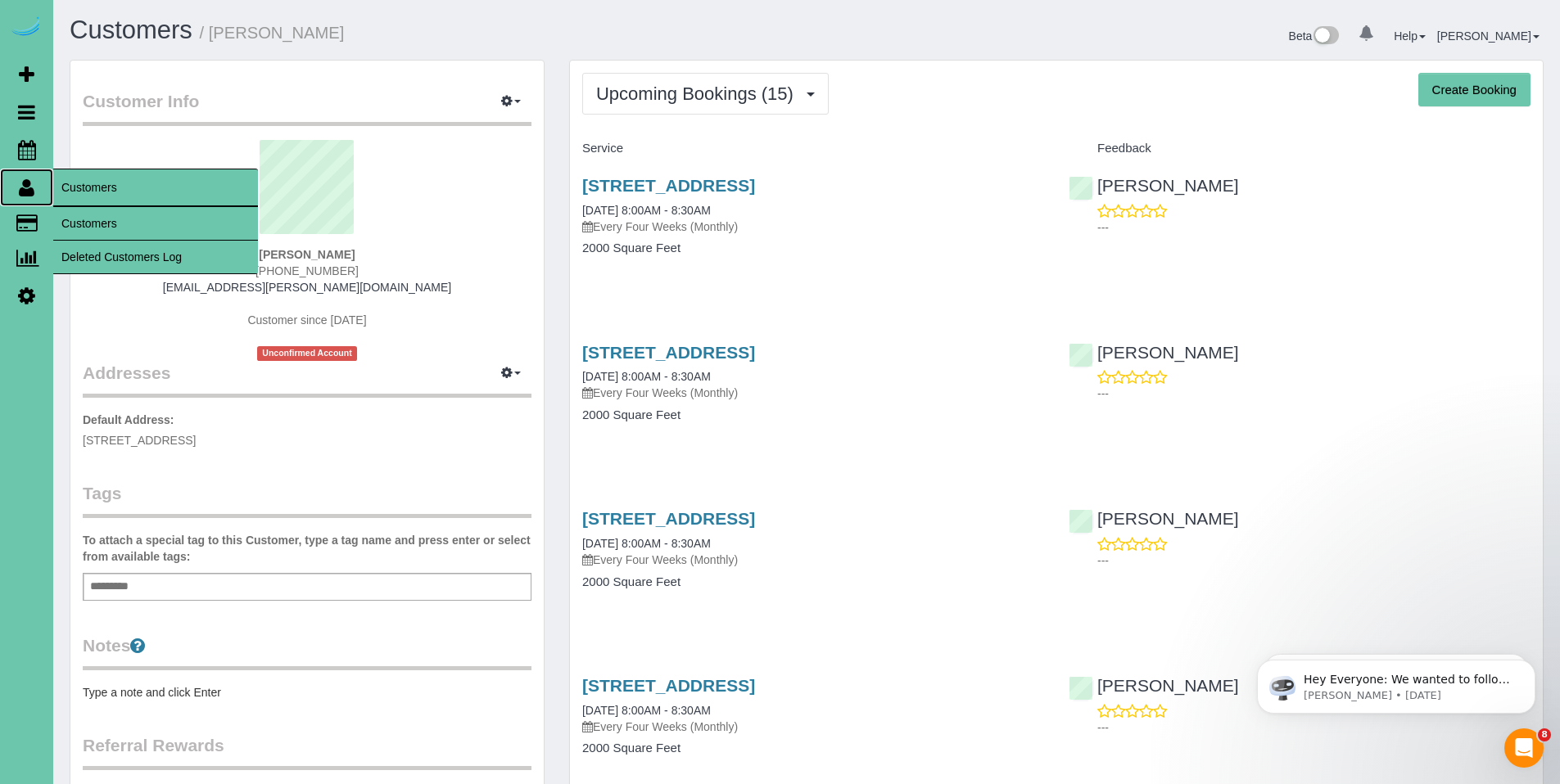
click at [25, 195] on icon at bounding box center [26, 187] width 16 height 20
click at [104, 214] on link "Customers" at bounding box center [155, 222] width 205 height 32
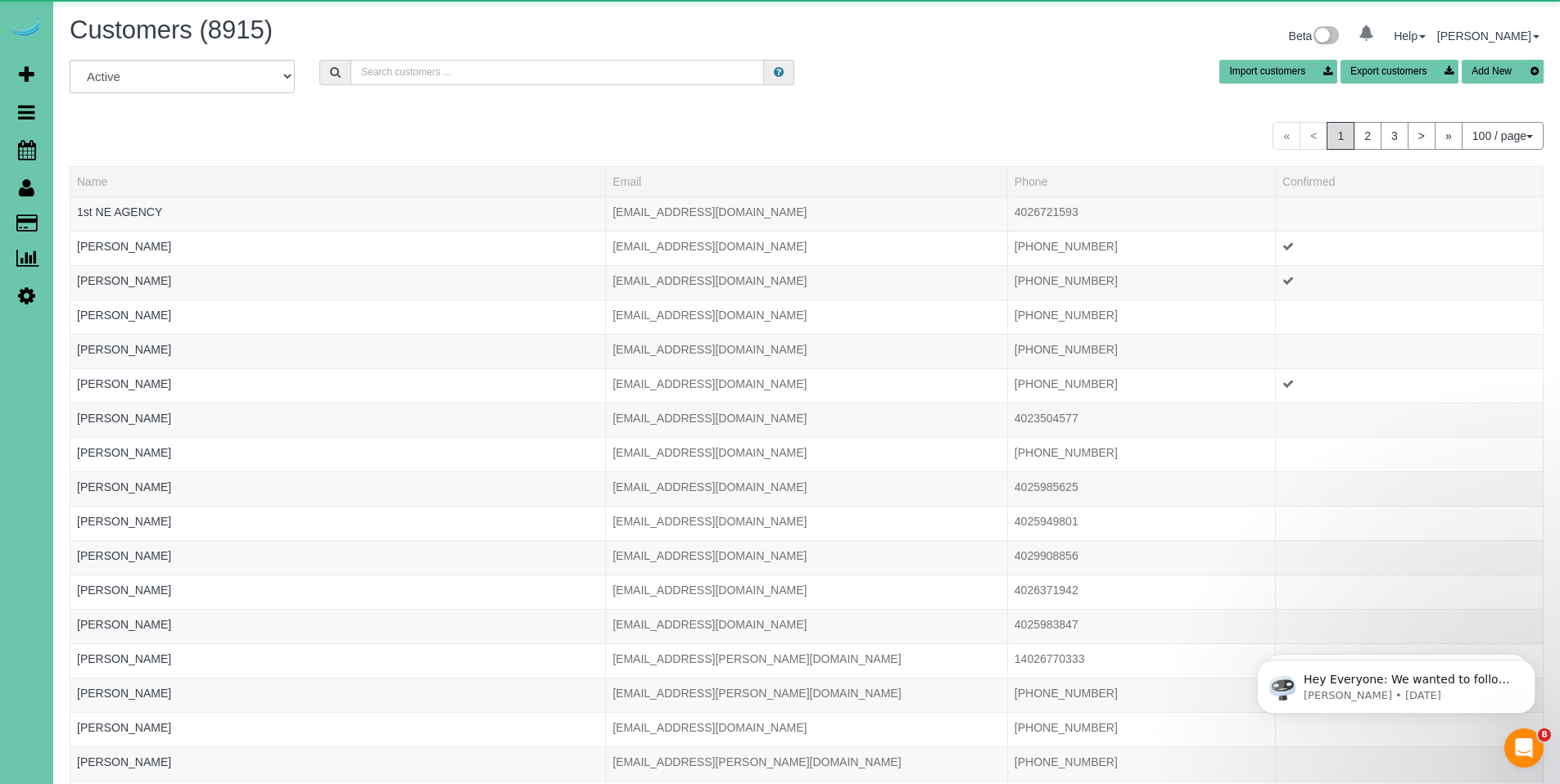
click at [549, 74] on input "text" at bounding box center [558, 73] width 414 height 25
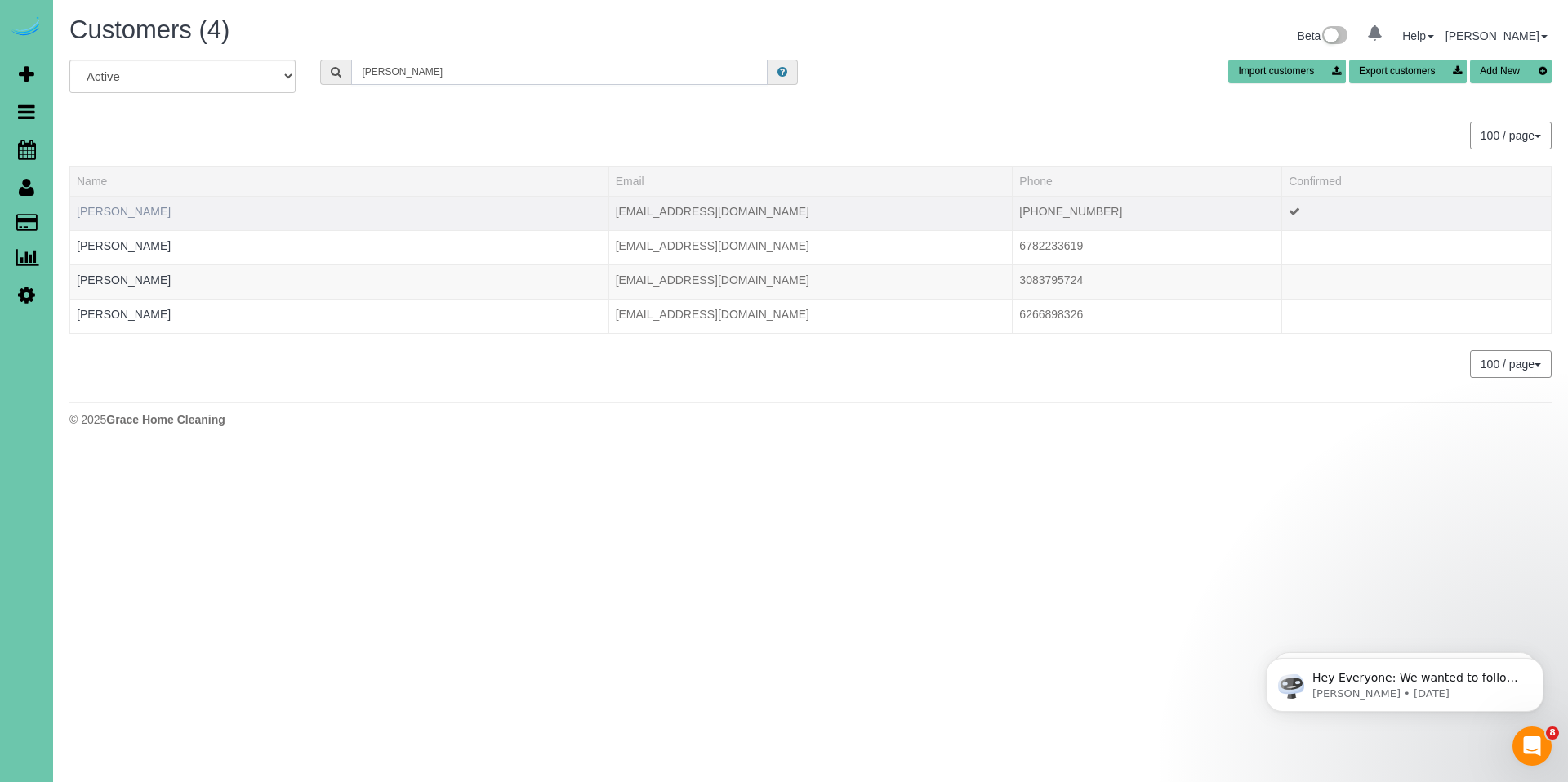
type input "[PERSON_NAME]"
click at [130, 209] on link "[PERSON_NAME]" at bounding box center [124, 211] width 94 height 13
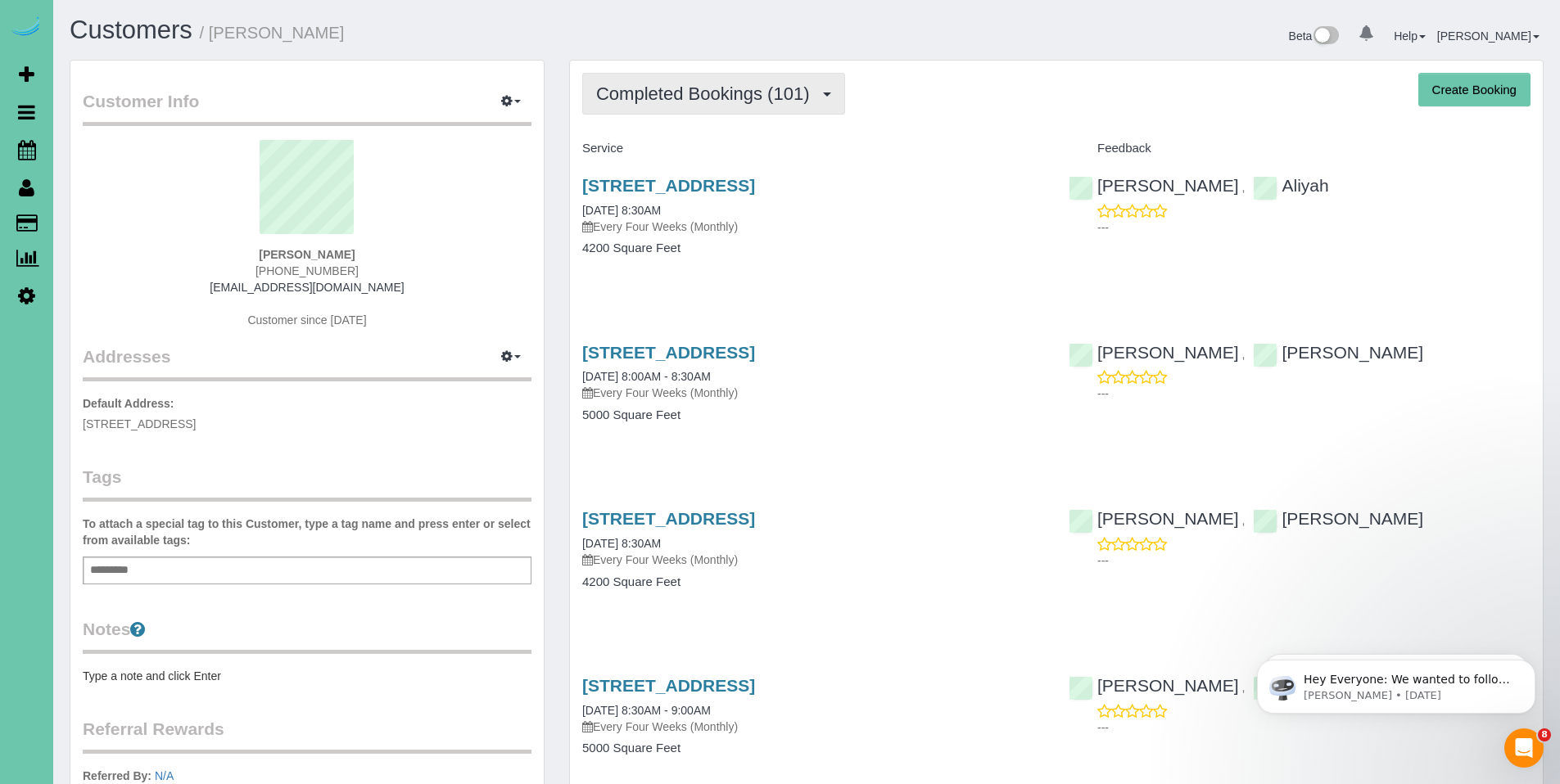
click at [705, 103] on span "Completed Bookings (101)" at bounding box center [707, 93] width 222 height 21
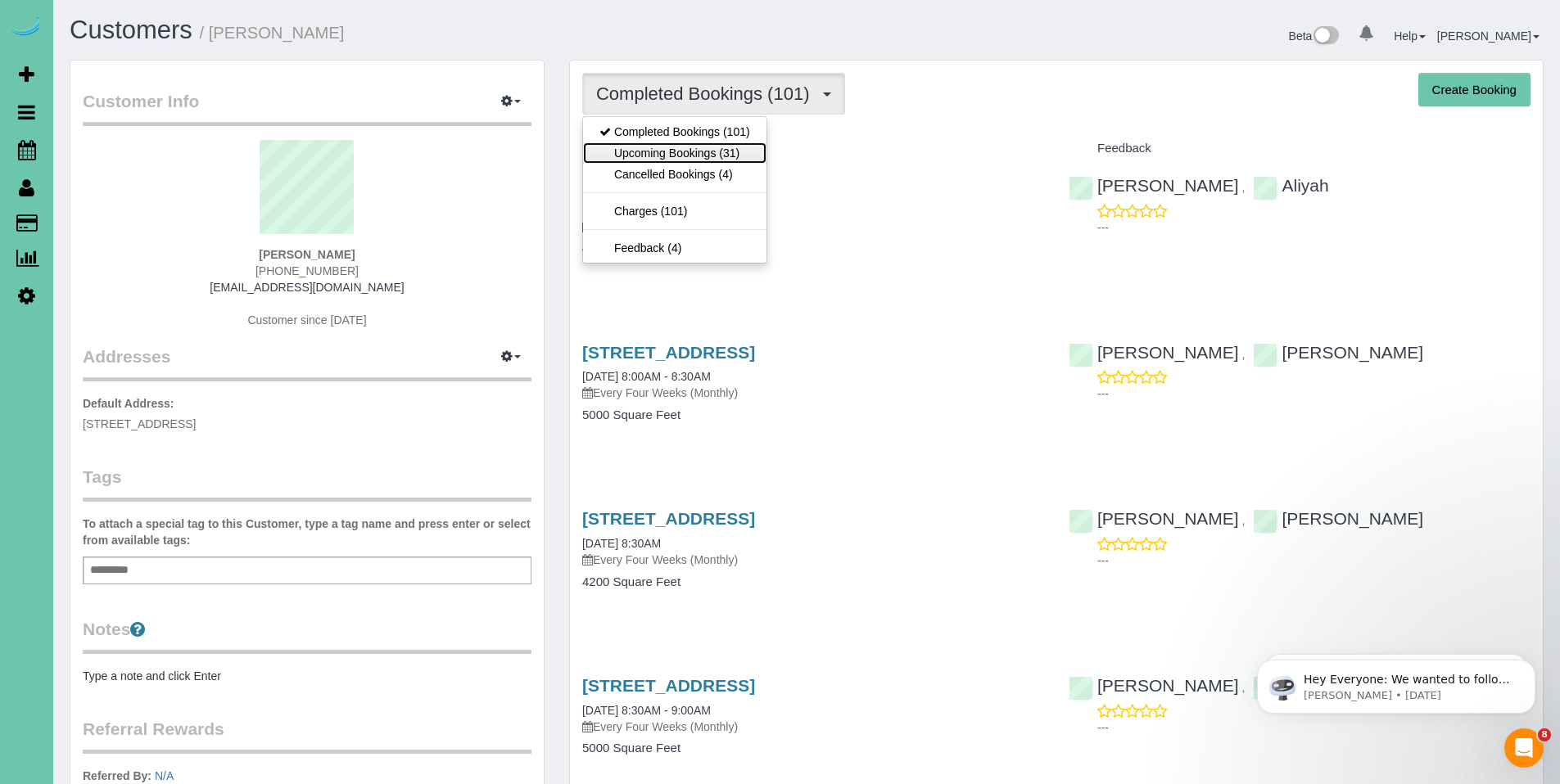
click at [682, 156] on link "Upcoming Bookings (31)" at bounding box center [675, 153] width 183 height 22
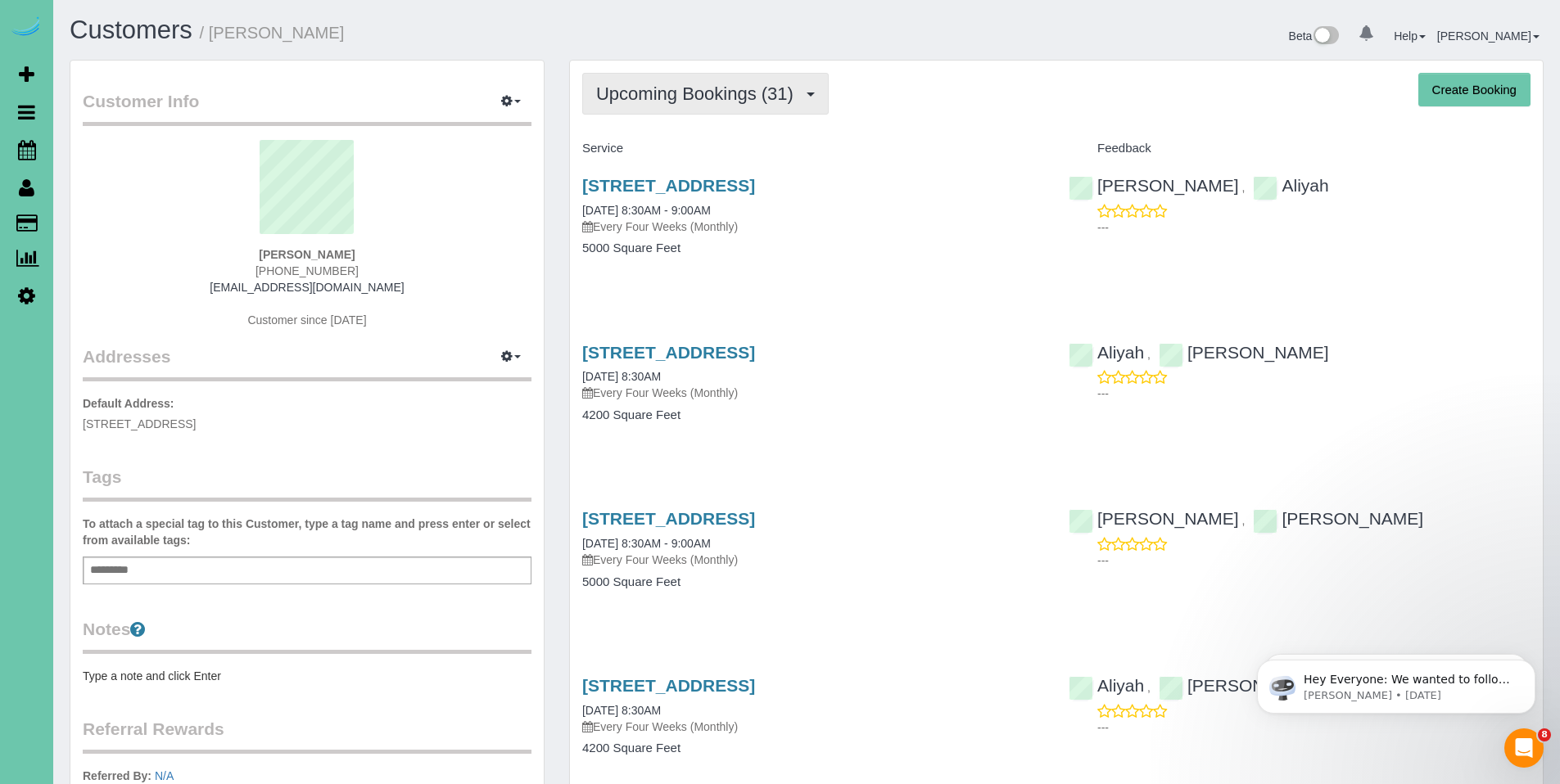
click at [674, 102] on span "Upcoming Bookings (31)" at bounding box center [699, 93] width 206 height 21
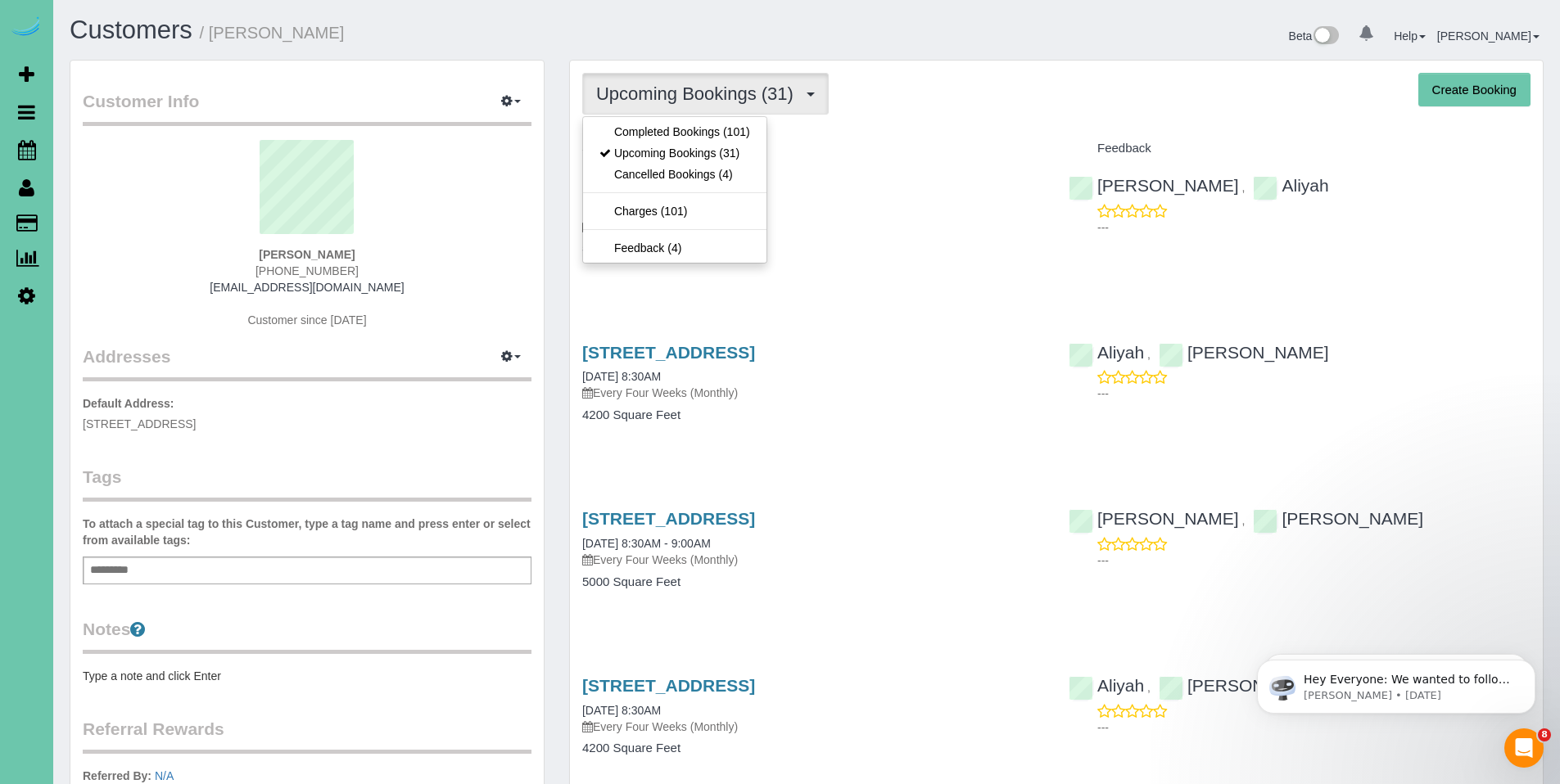
click at [944, 136] on div "Service" at bounding box center [813, 149] width 486 height 27
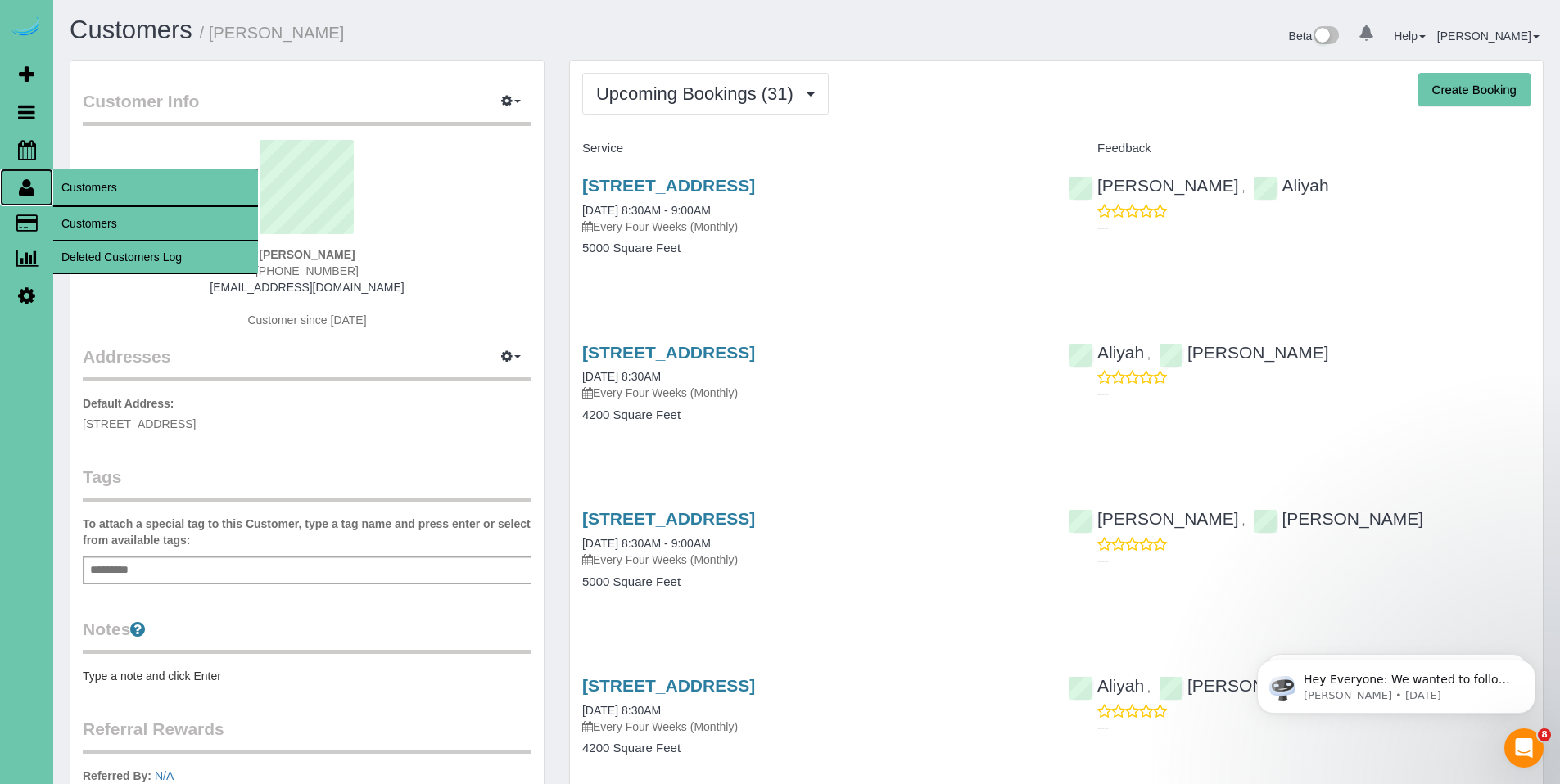
click at [35, 192] on link "Customers" at bounding box center [26, 187] width 53 height 37
click at [86, 219] on link "Customers" at bounding box center [155, 222] width 205 height 32
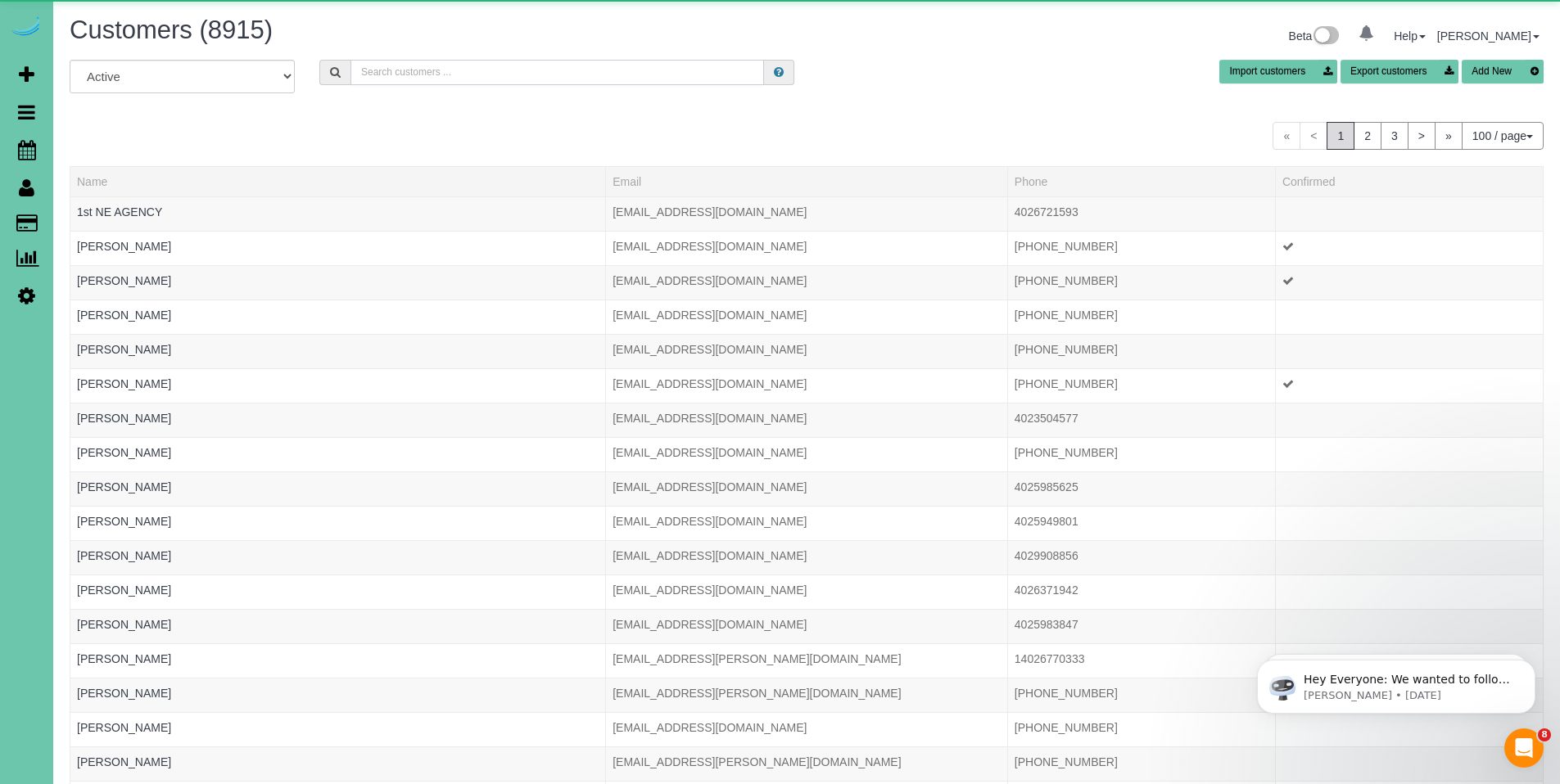
click at [503, 68] on input "text" at bounding box center [558, 73] width 414 height 25
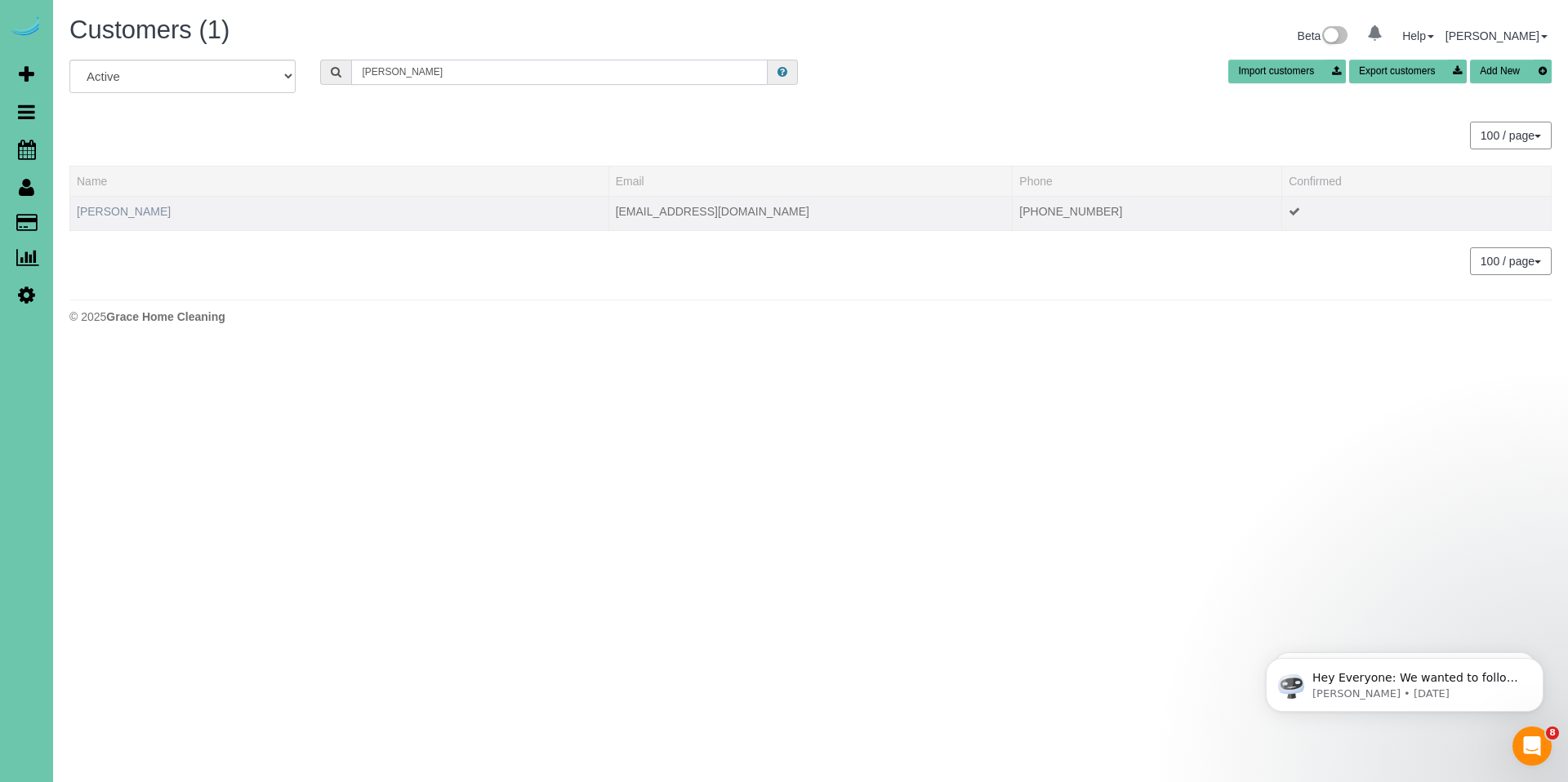
type input "[PERSON_NAME]"
click at [127, 217] on link "[PERSON_NAME]" at bounding box center [124, 211] width 94 height 13
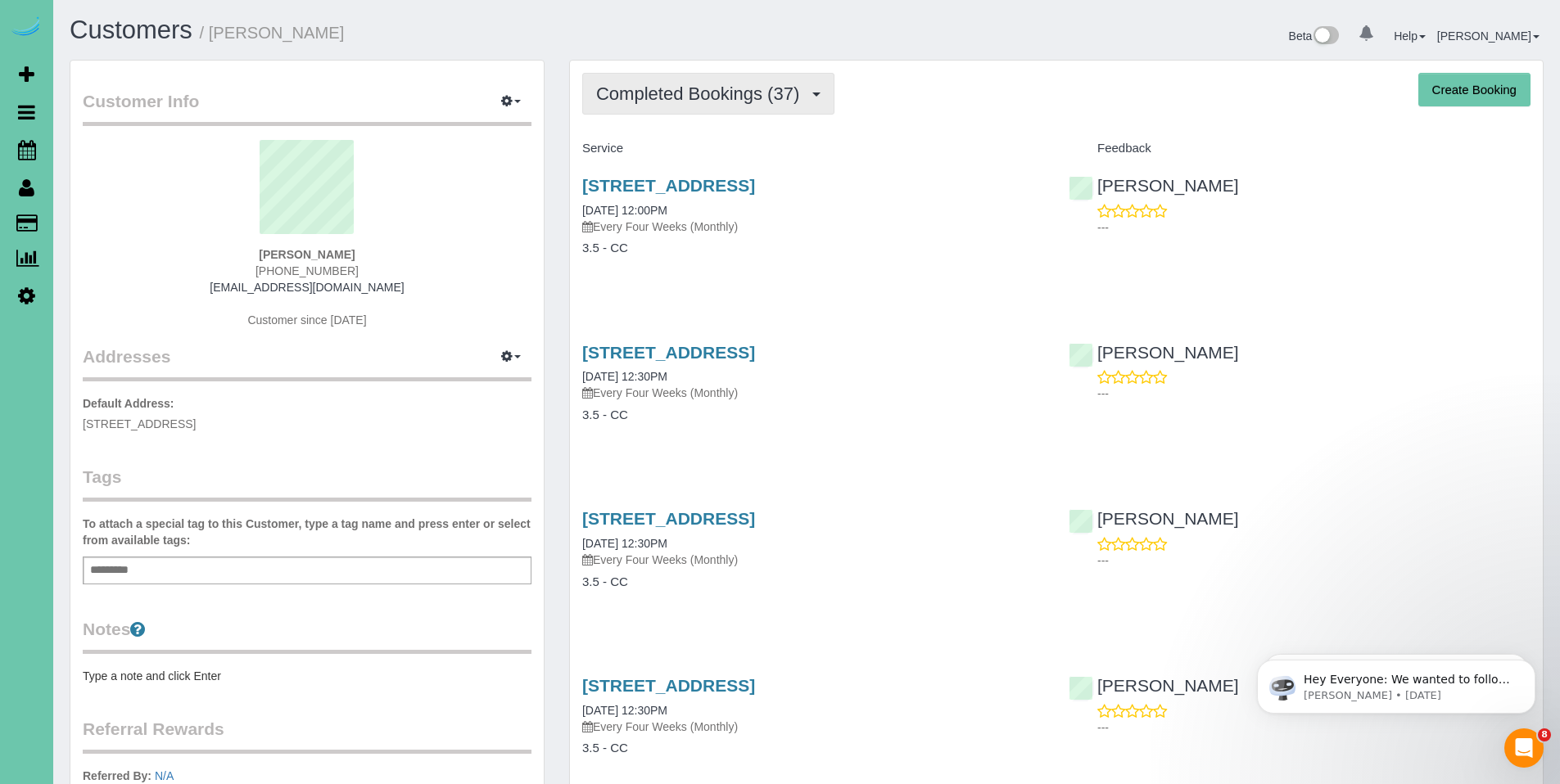
click at [706, 100] on span "Completed Bookings (37)" at bounding box center [702, 93] width 212 height 21
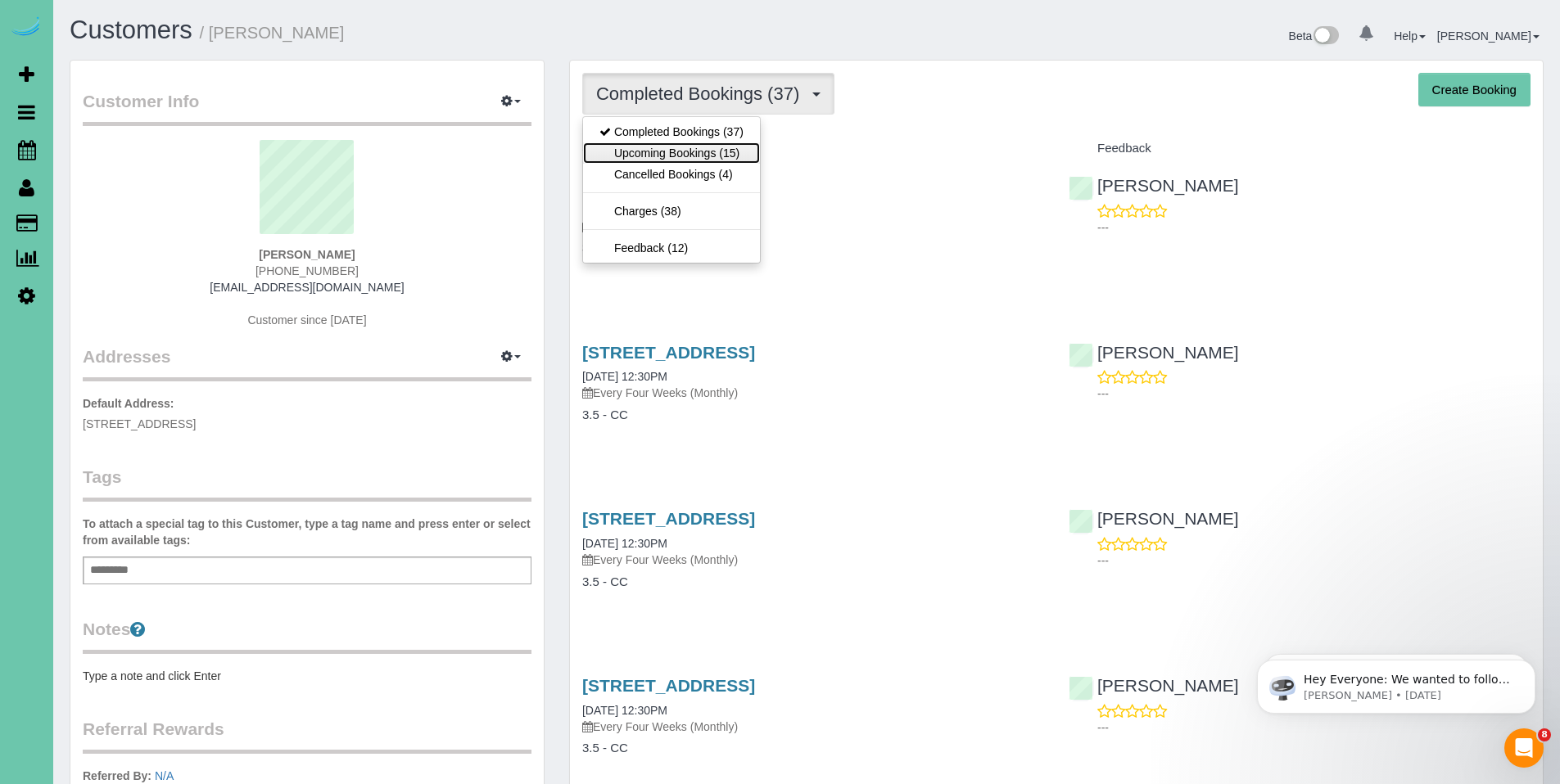
click at [704, 158] on link "Upcoming Bookings (15)" at bounding box center [672, 153] width 176 height 22
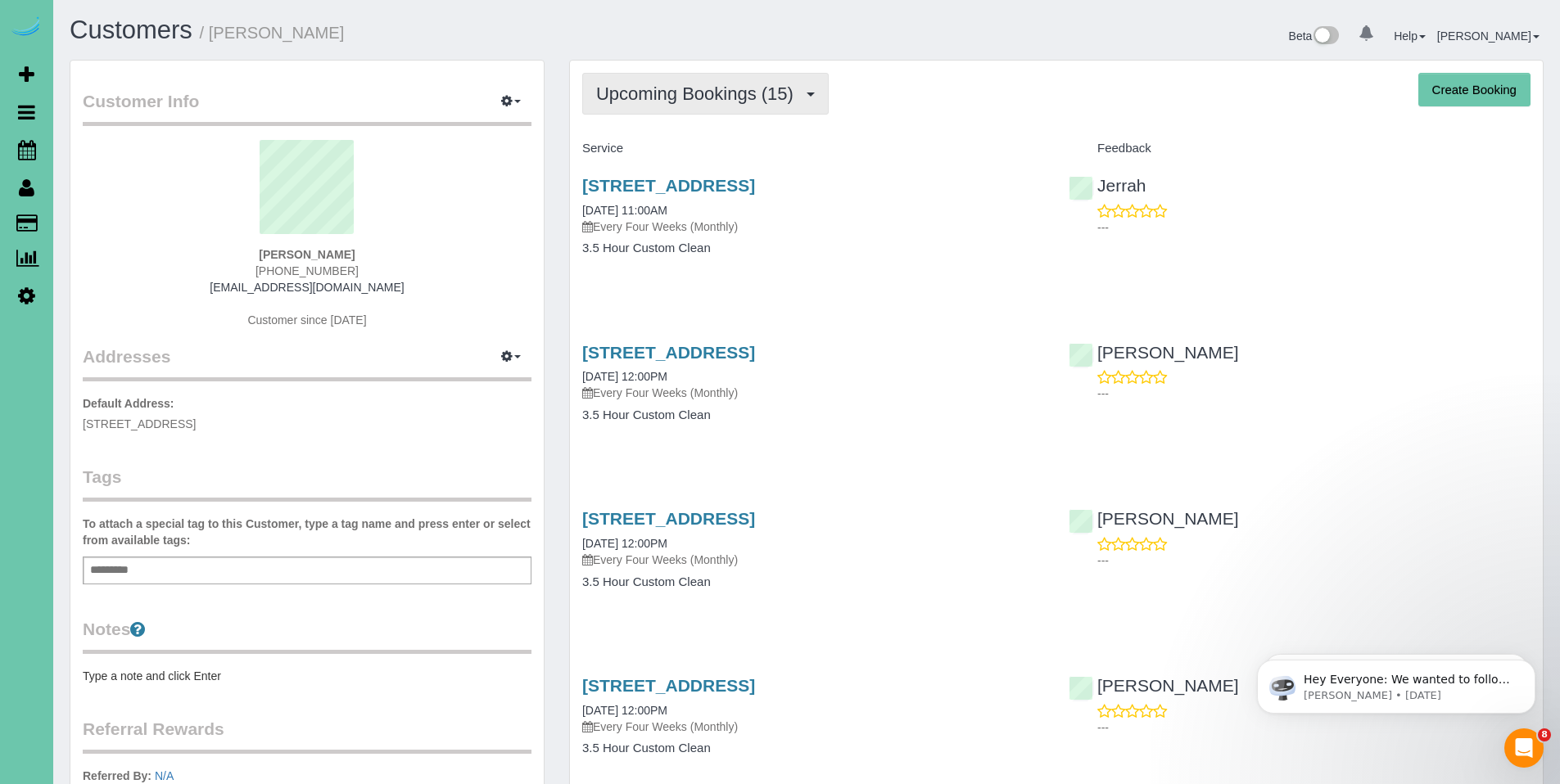
click at [684, 99] on span "Upcoming Bookings (15)" at bounding box center [699, 93] width 206 height 21
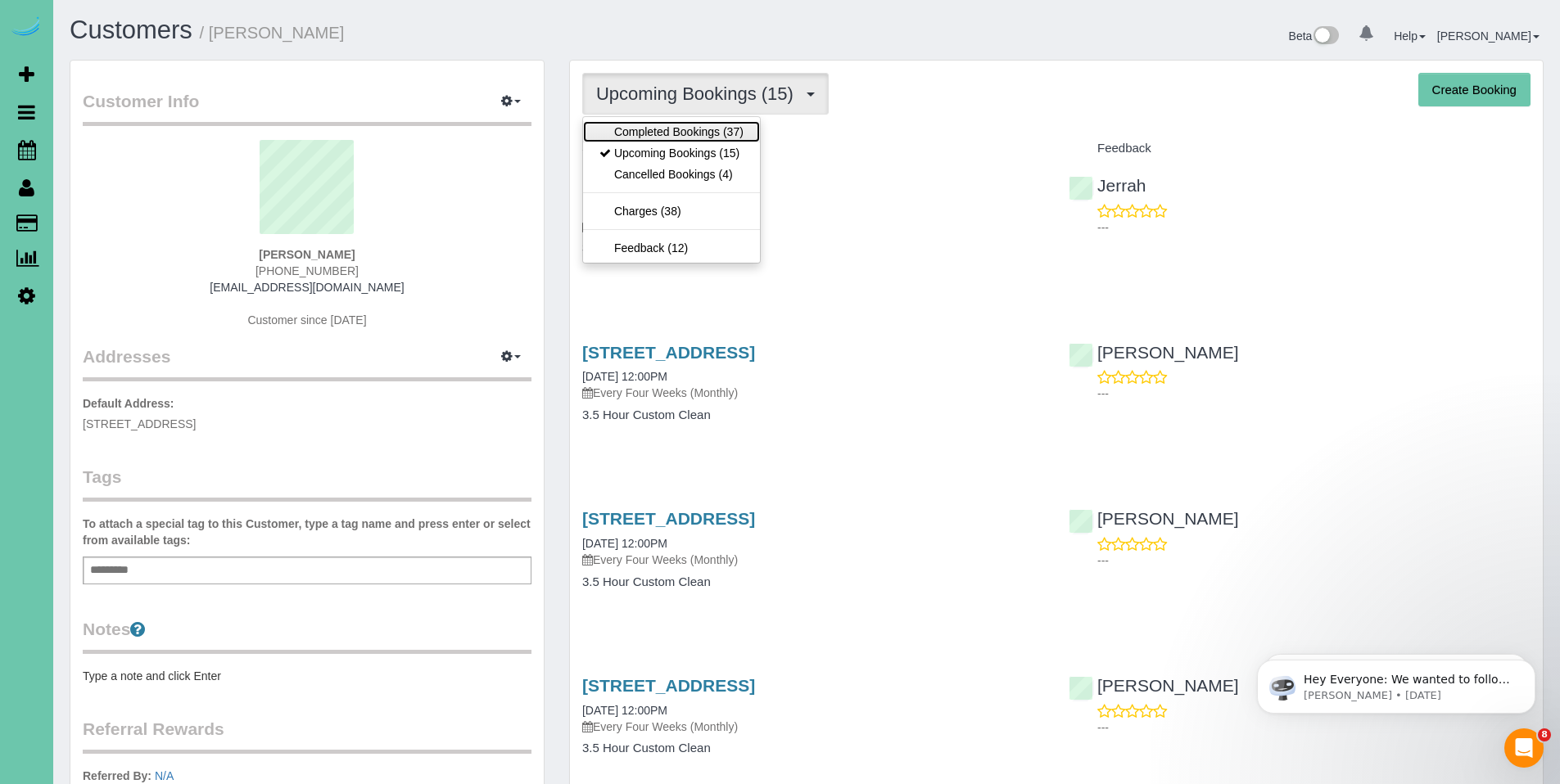
click at [670, 131] on link "Completed Bookings (37)" at bounding box center [672, 132] width 176 height 22
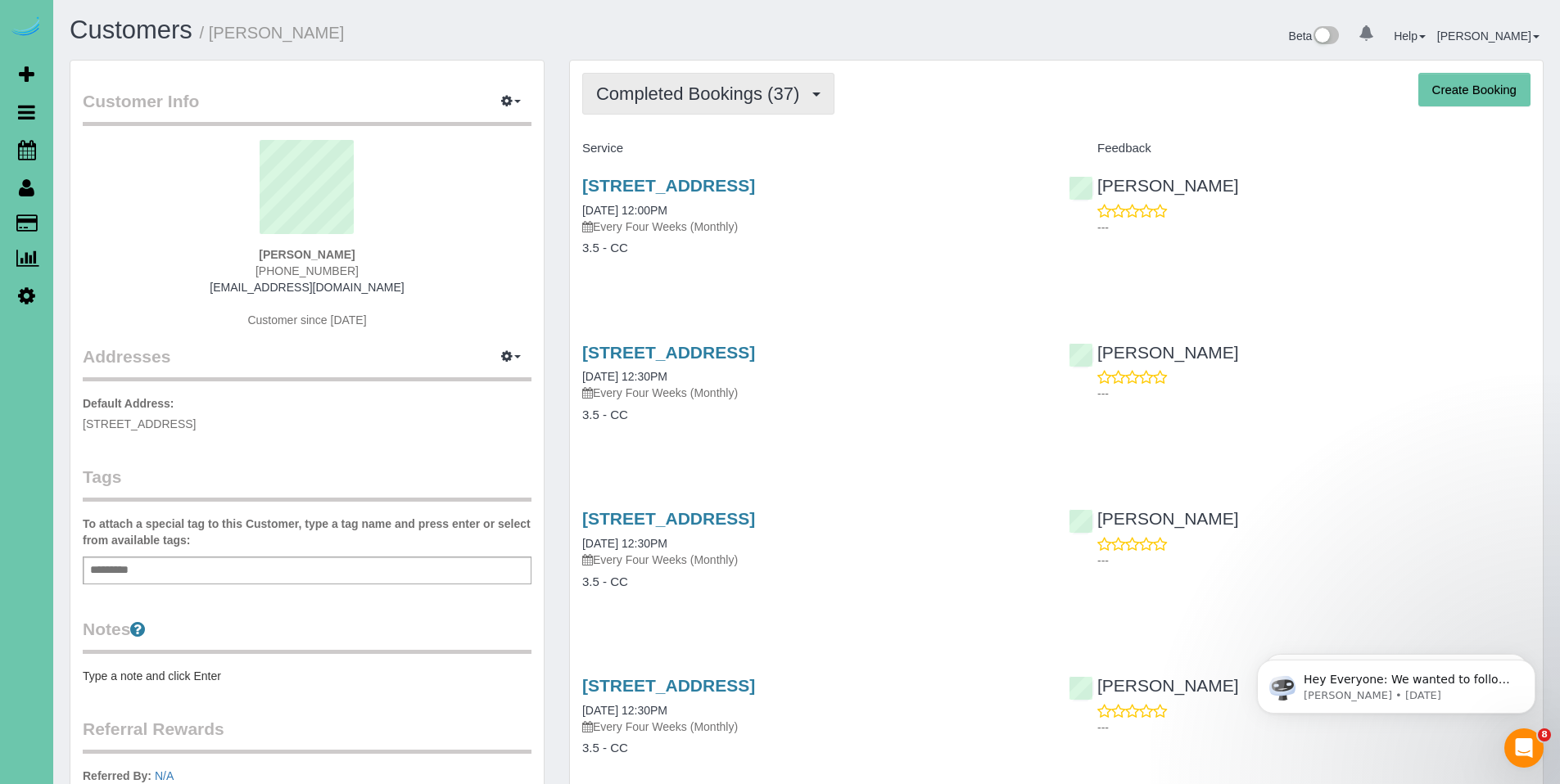
click at [677, 92] on span "Completed Bookings (37)" at bounding box center [702, 93] width 212 height 21
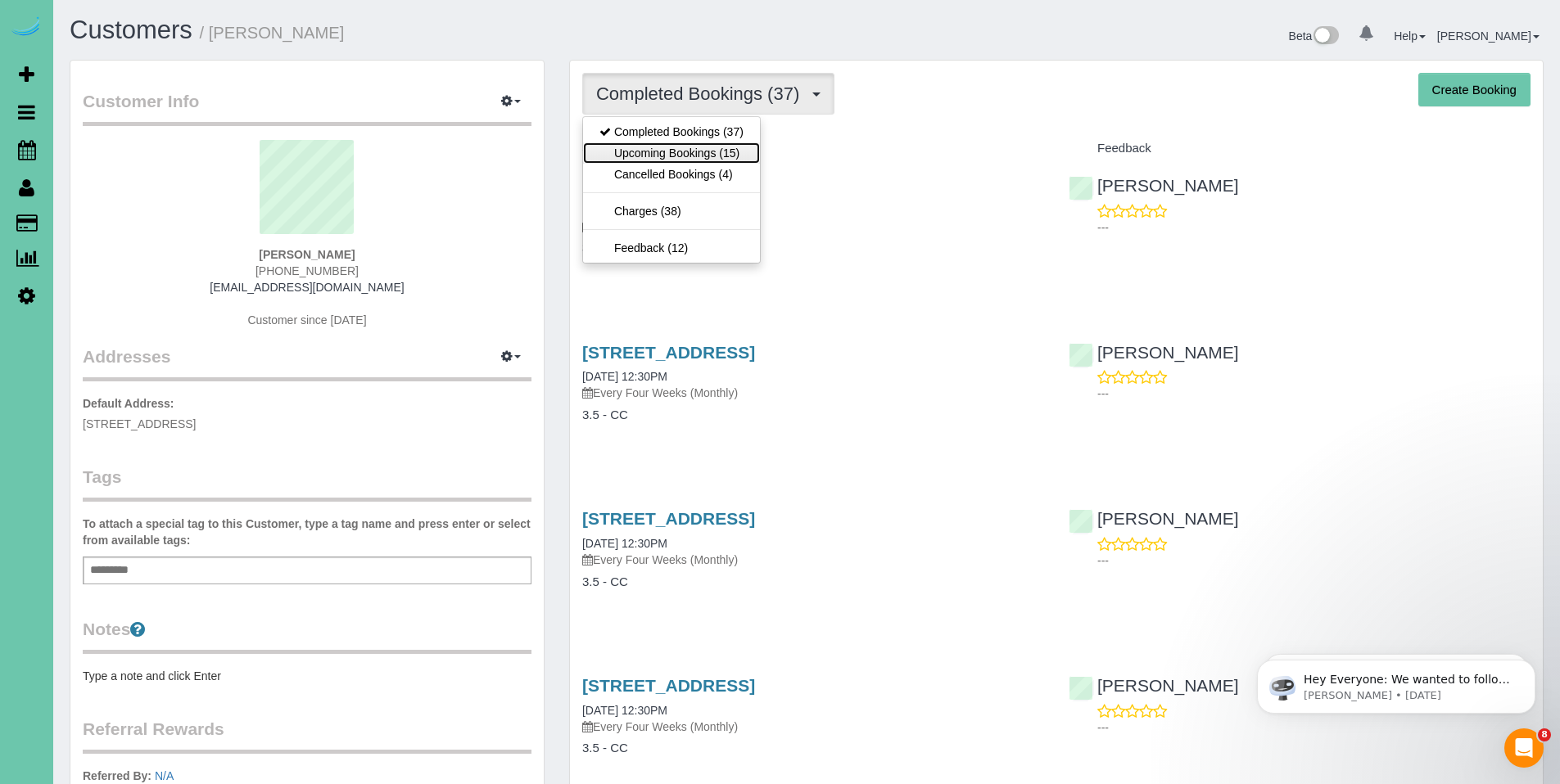
click at [664, 146] on link "Upcoming Bookings (15)" at bounding box center [672, 153] width 176 height 22
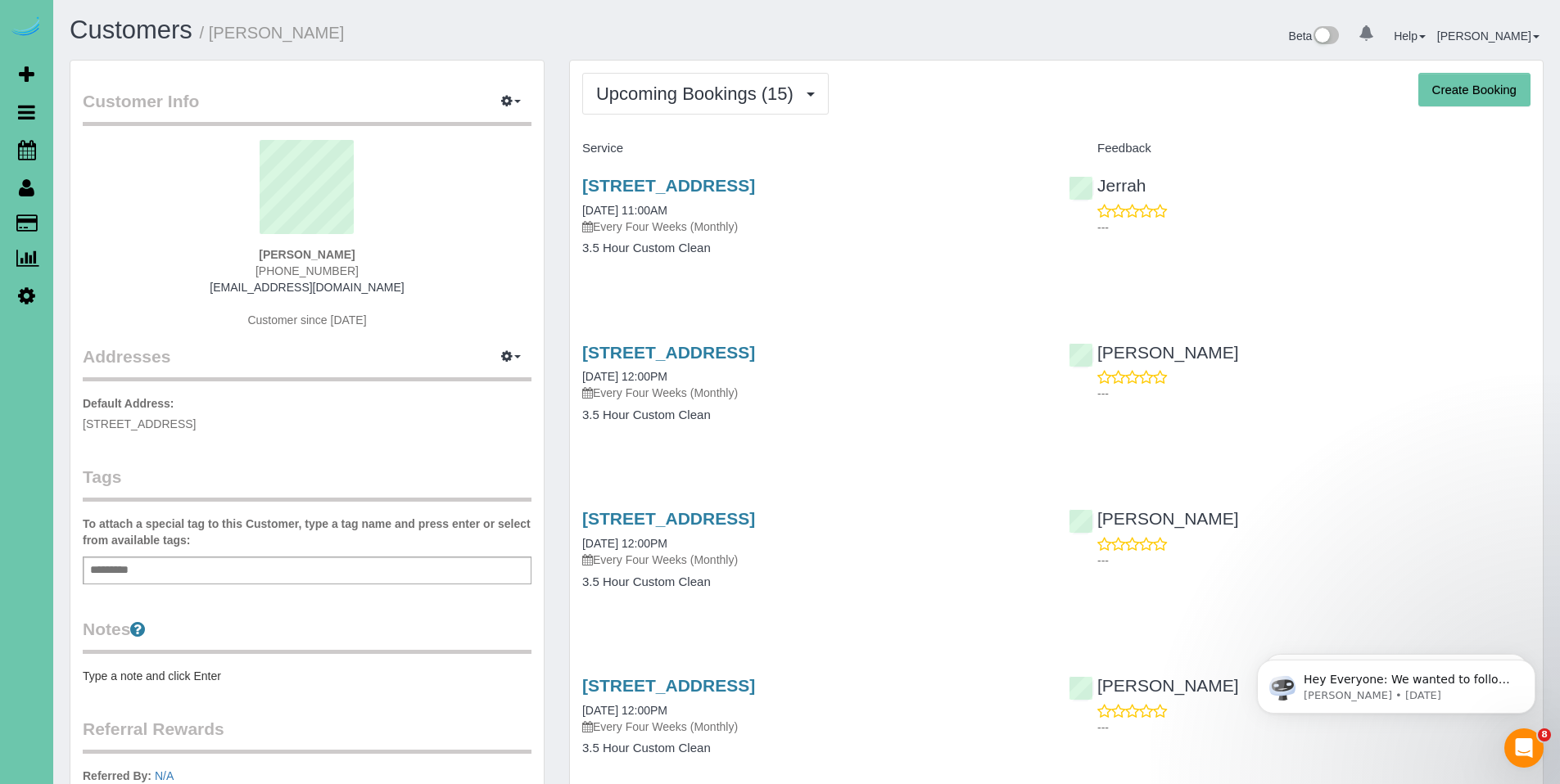
scroll to position [3, 0]
